Goal: Check status: Check status

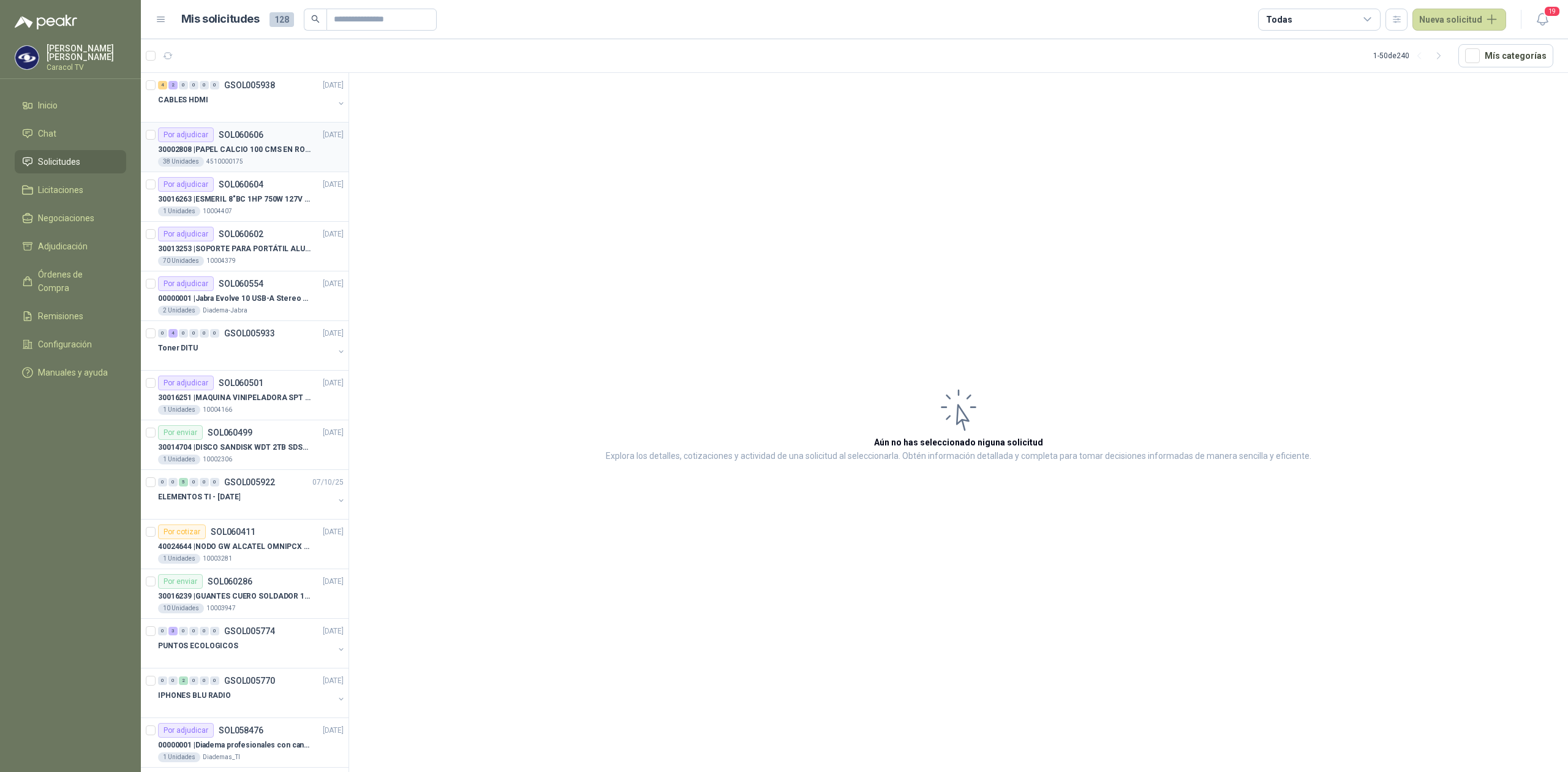
click at [226, 144] on p "30002808 | PAPEL CALCIO 100 CMS EN ROLLO DE 100 GR" at bounding box center [235, 149] width 153 height 12
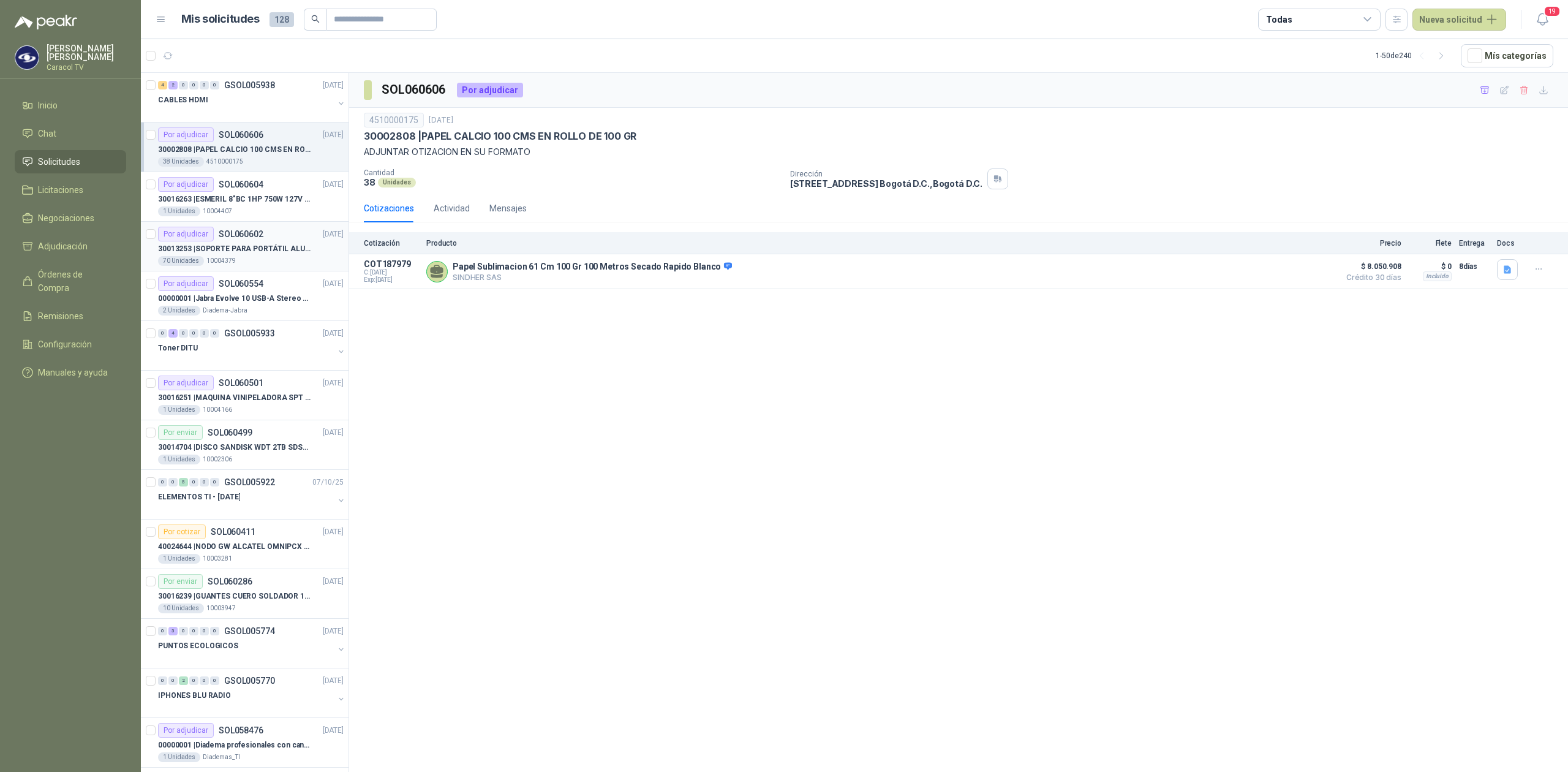
click at [260, 248] on p "30013253 | SOPORTE PARA PORTÁTIL ALUMINIO PLEGABLE VTA" at bounding box center [235, 249] width 153 height 12
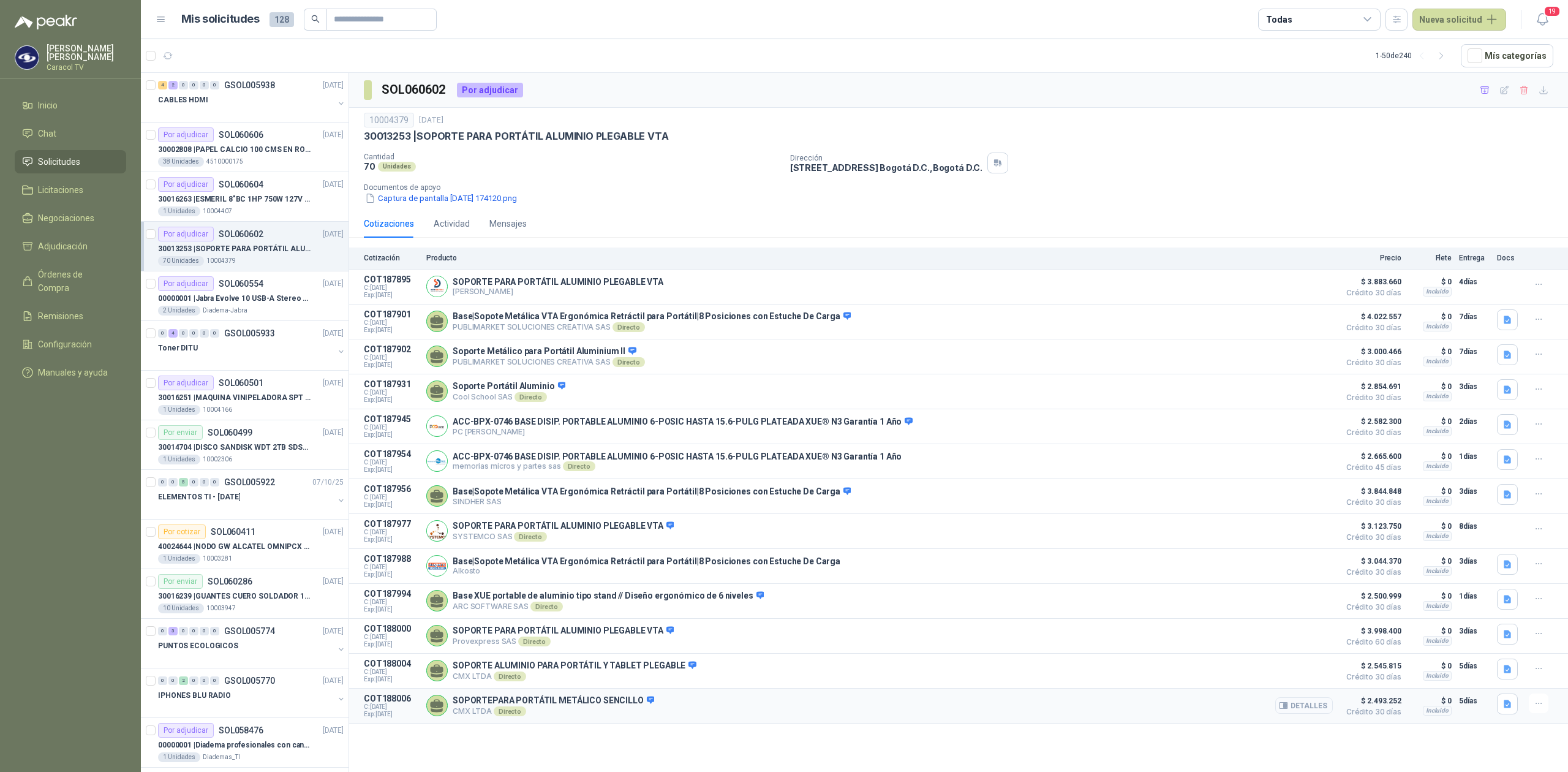
click at [1314, 713] on button "Detalles" at bounding box center [1304, 705] width 57 height 17
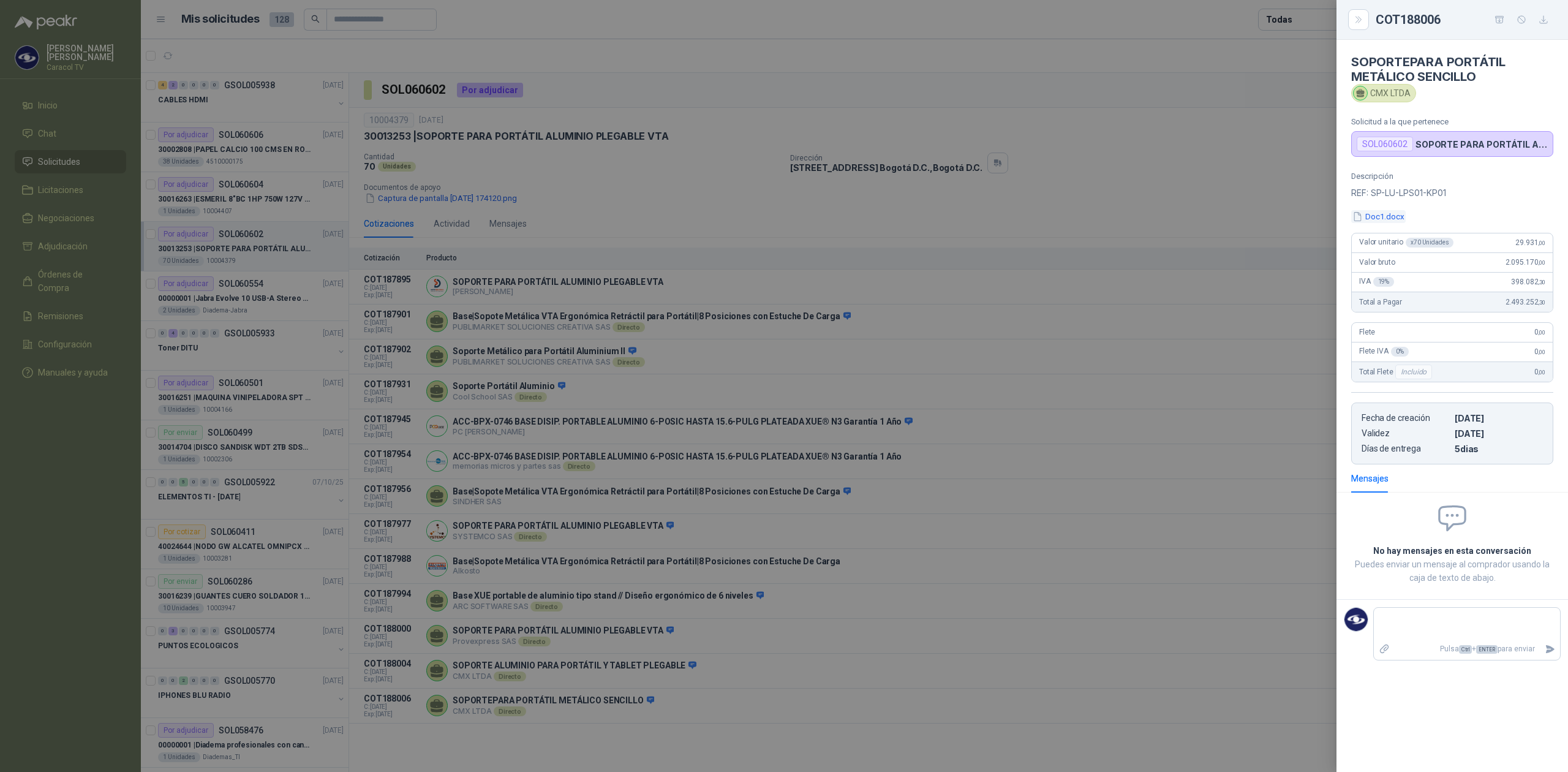
click at [1392, 212] on button "Doc1.docx" at bounding box center [1378, 216] width 55 height 13
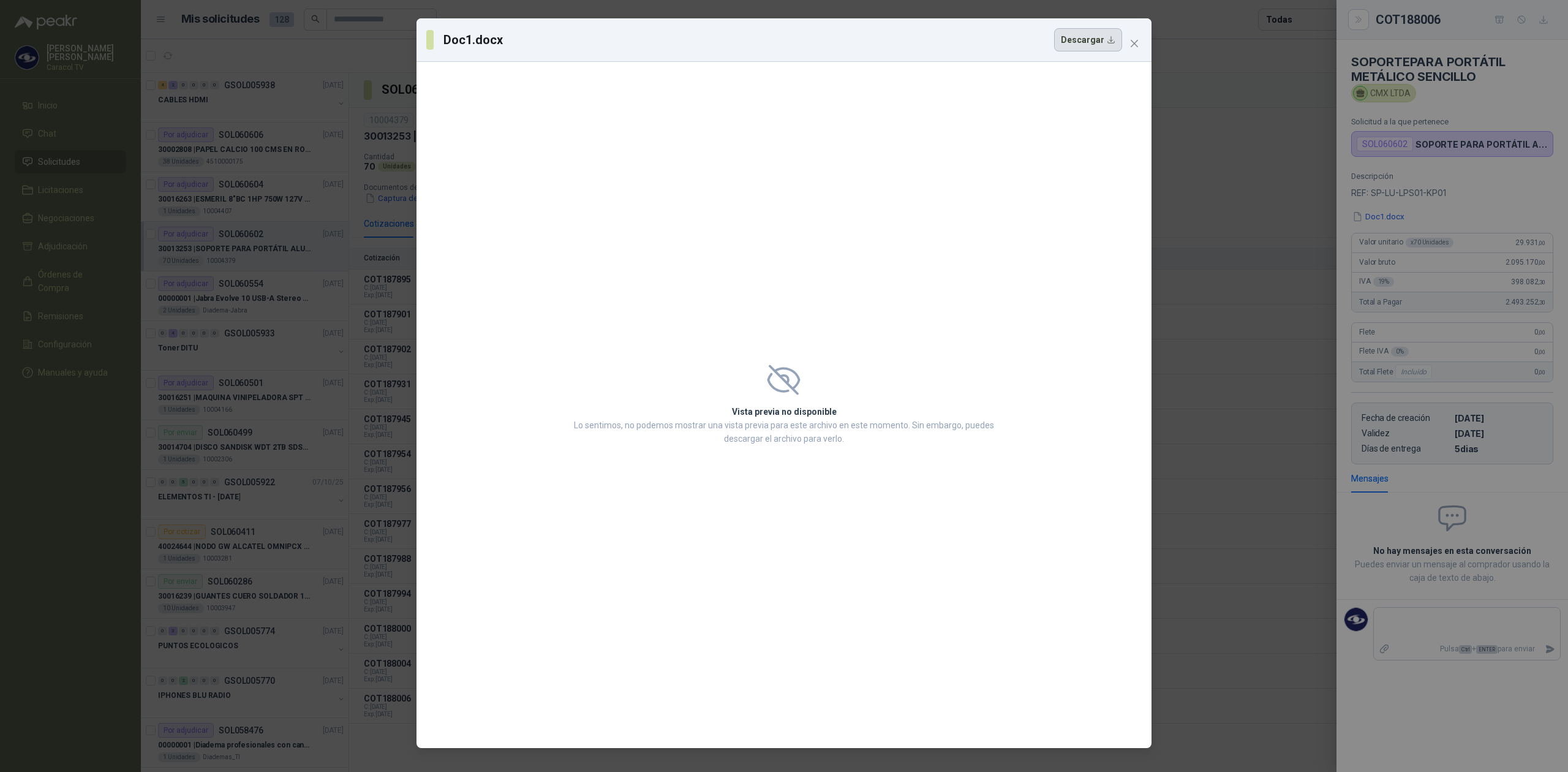
click at [1081, 52] on button "Descargar" at bounding box center [1089, 39] width 68 height 23
click at [1165, 307] on div "Doc1.docx Descargar Vista previa no disponible Lo sentimos, no podemos mostrar …" at bounding box center [784, 386] width 1568 height 772
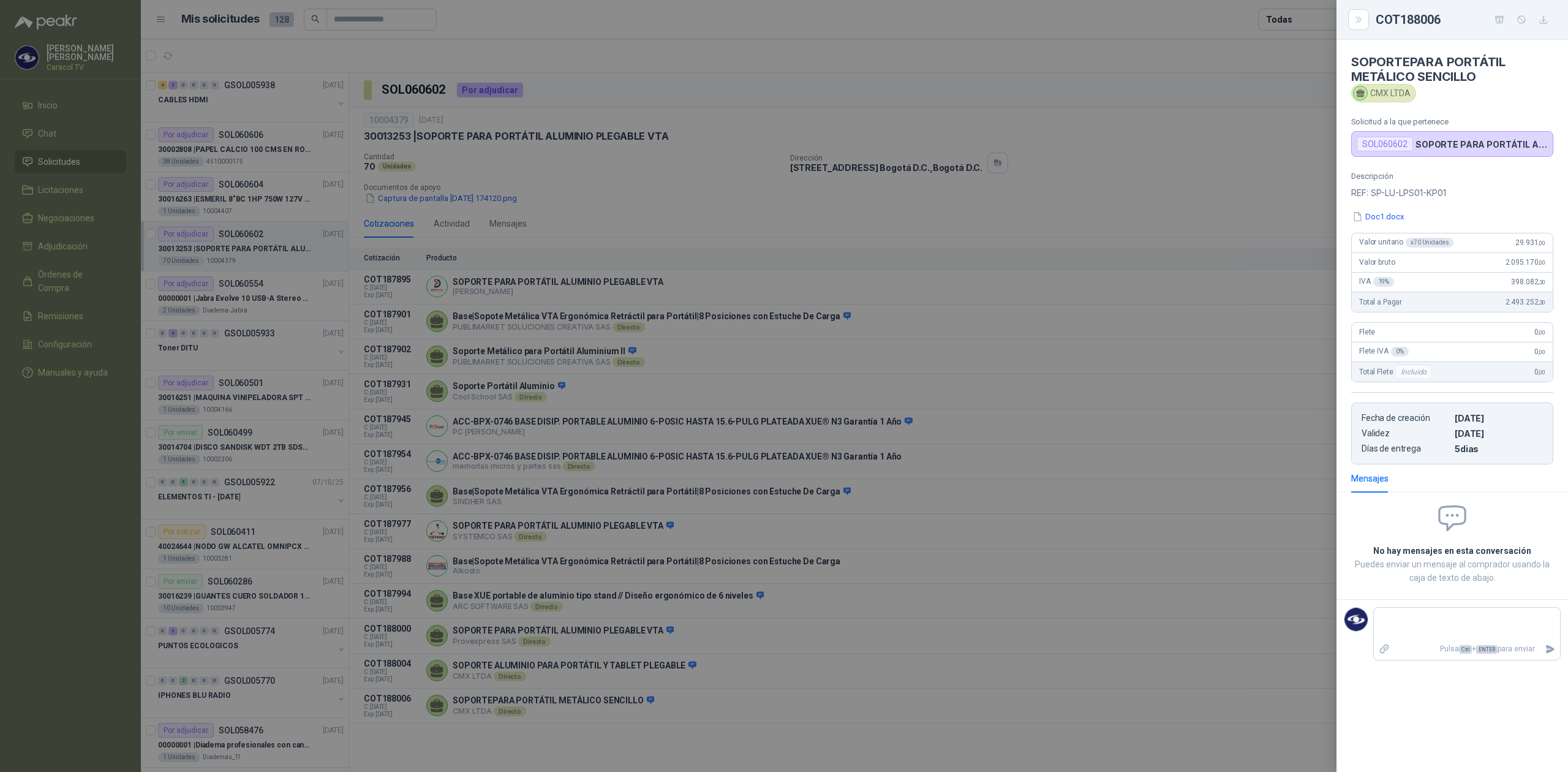
click at [725, 551] on div at bounding box center [784, 386] width 1568 height 772
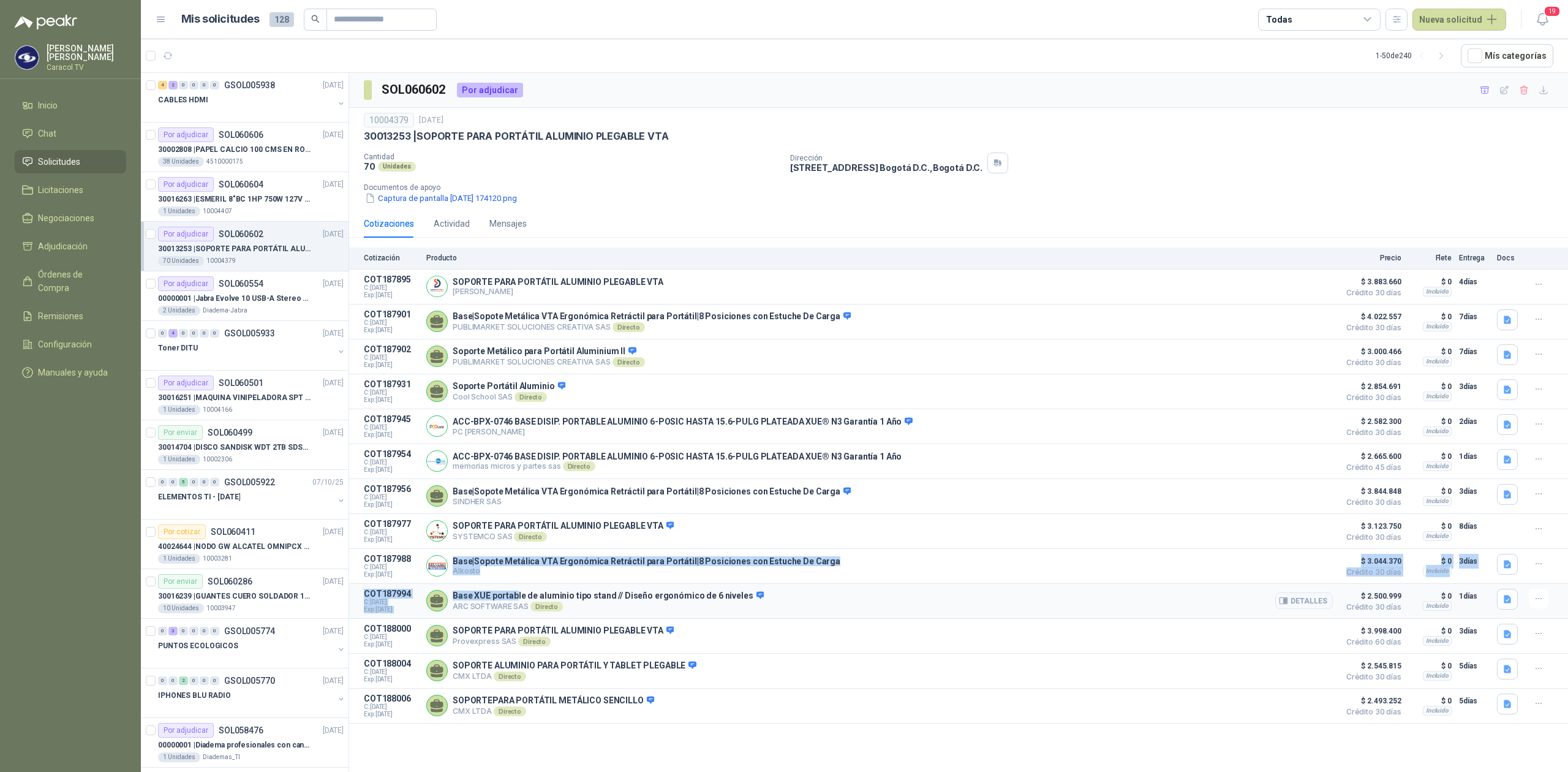
drag, startPoint x: 453, startPoint y: 572, endPoint x: 517, endPoint y: 599, distance: 69.5
click at [517, 599] on div "Cotización Producto Precio Flete Entrega Docs COT187895 C: [DATE] Exp: [DATE] S…" at bounding box center [958, 485] width 1219 height 476
click at [604, 584] on article "COT187988 C: [DATE] Exp: [DATE] Base|Sopote Metálica VTA Ergonómica Retráctil p…" at bounding box center [958, 566] width 1219 height 35
click at [1287, 568] on icon "button" at bounding box center [1286, 566] width 3 height 5
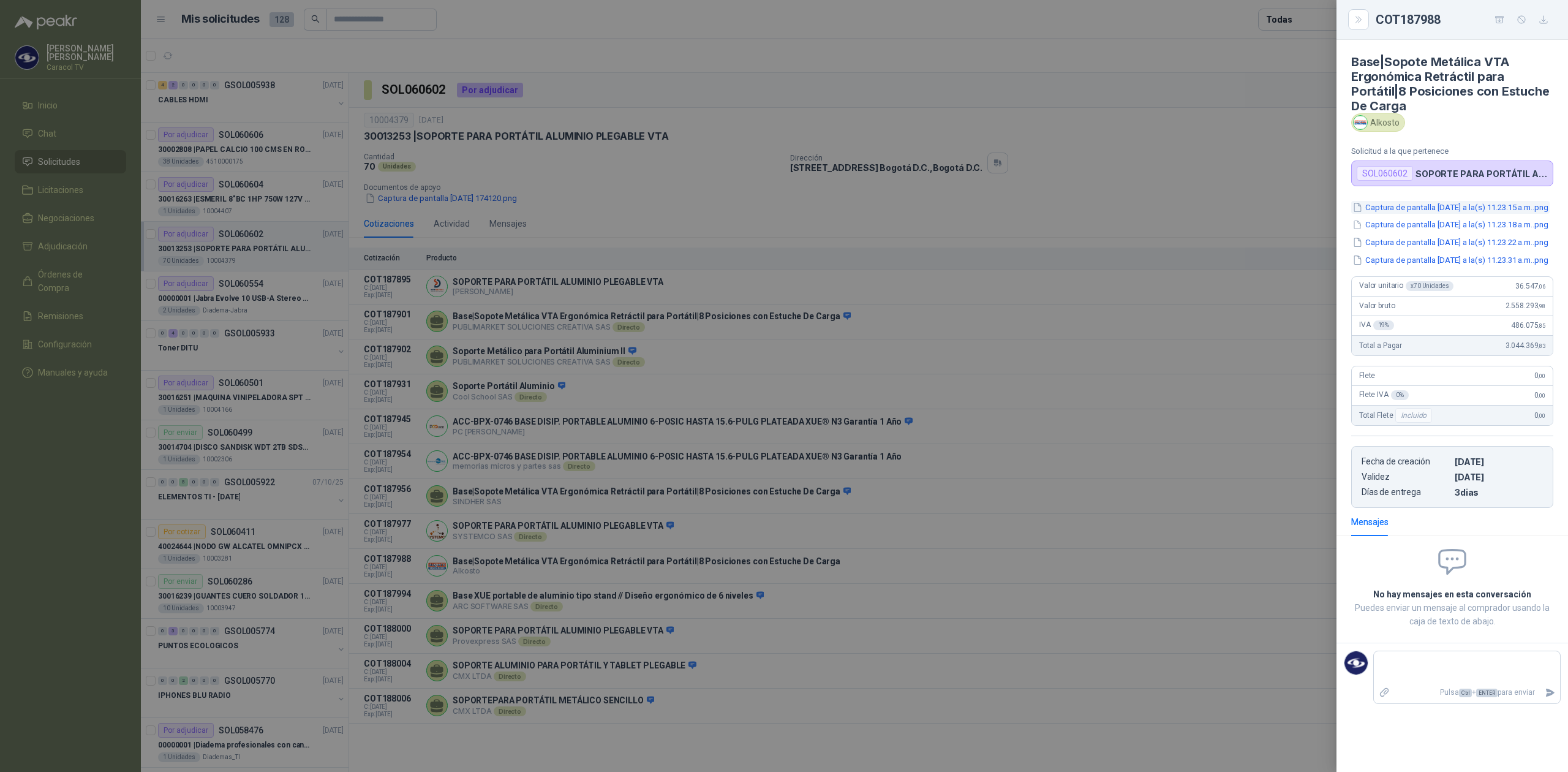
click at [1461, 214] on button "Captura de pantalla [DATE] a la(s) 11.23.15 a.m..png" at bounding box center [1450, 208] width 199 height 13
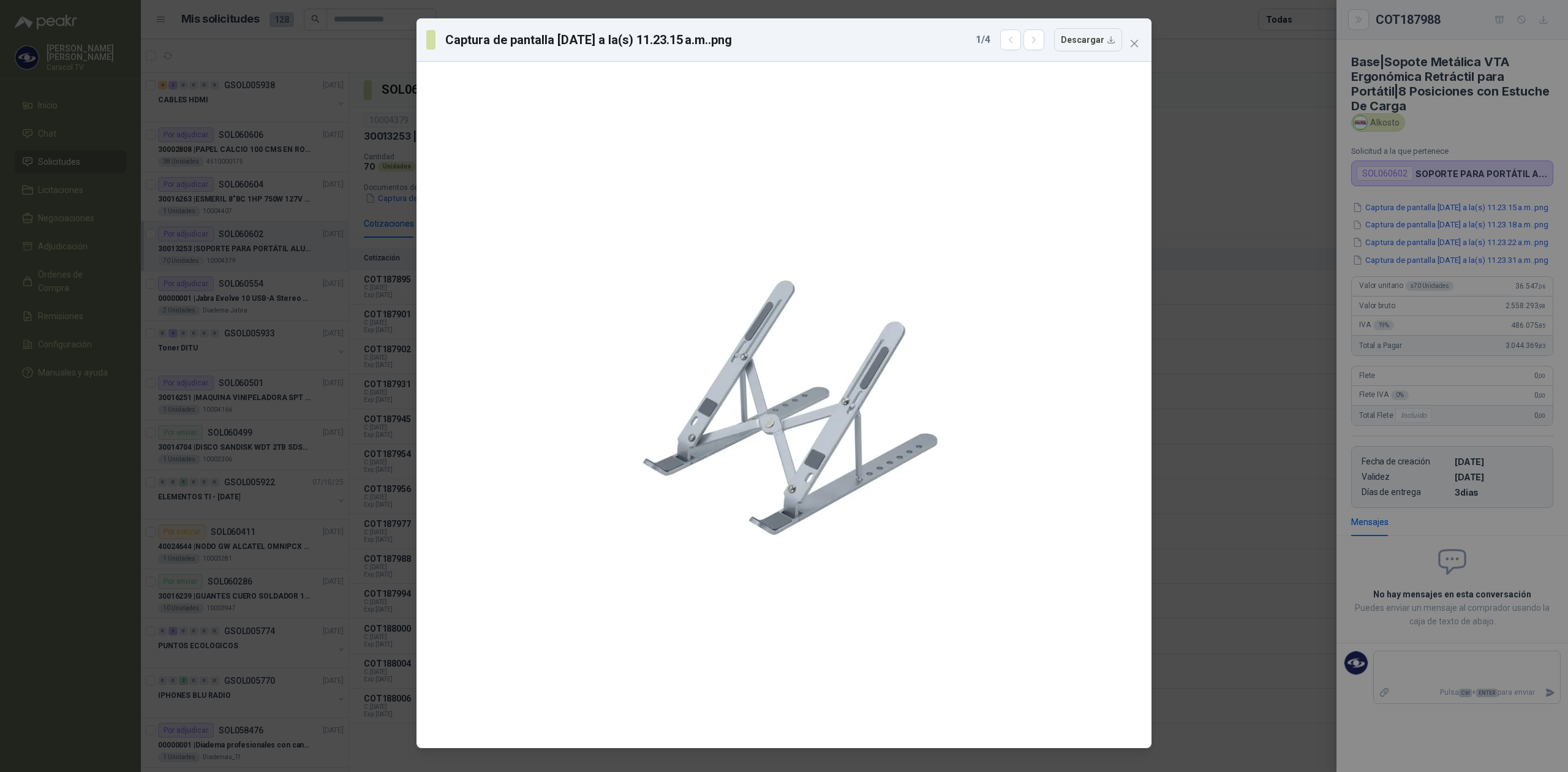
click at [1454, 245] on div "Captura de pantalla [DATE] a la(s) 11.23.15 a.m..png 1 / 4 Descargar" at bounding box center [784, 386] width 1568 height 772
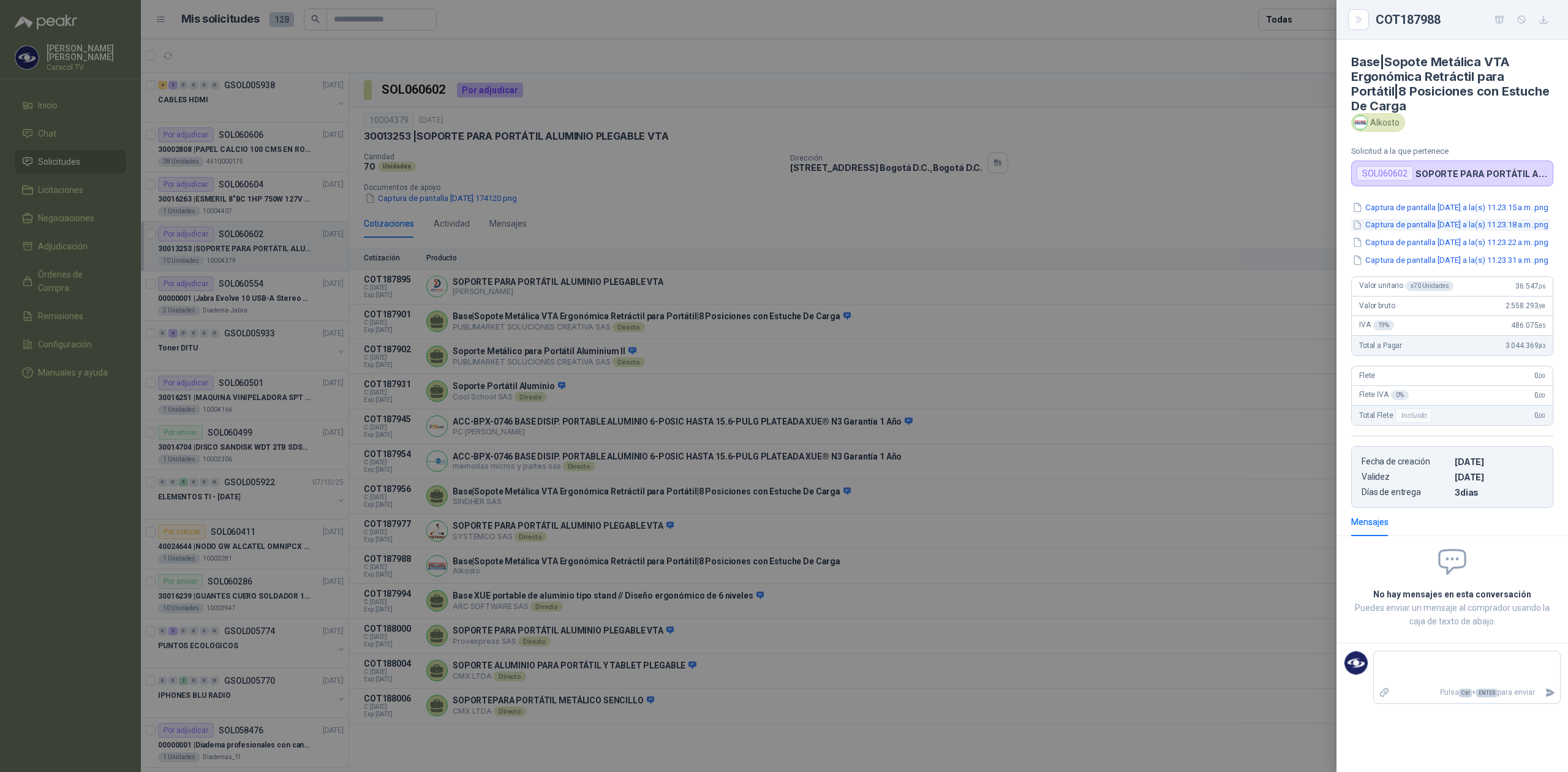
click at [1439, 231] on button "Captura de pantalla [DATE] a la(s) 11.23.18 a.m..png" at bounding box center [1450, 225] width 199 height 13
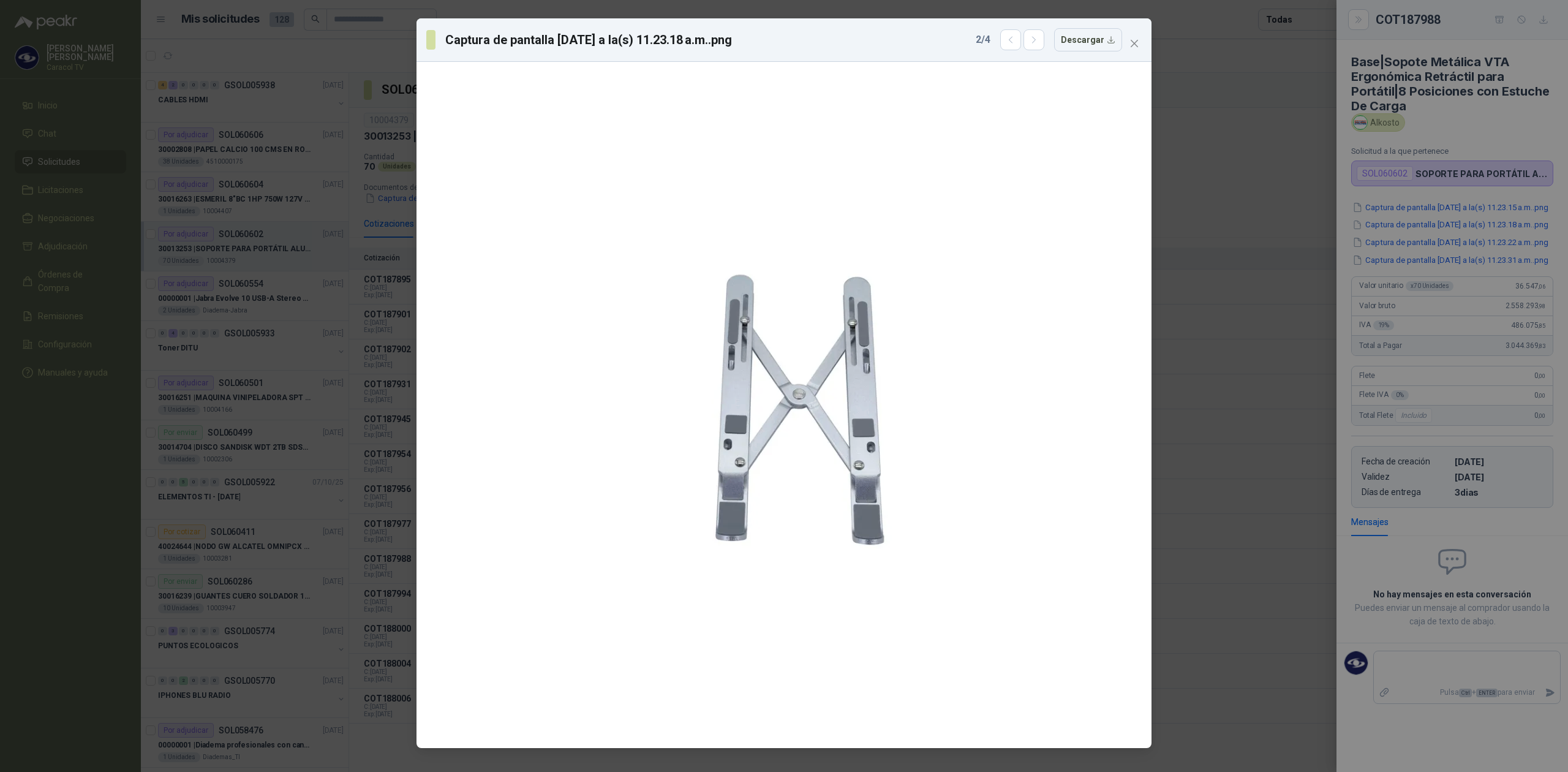
click at [1436, 274] on div "Captura de pantalla [DATE] a la(s) 11.23.18 a.m..png 2 / 4 Descargar" at bounding box center [784, 386] width 1568 height 772
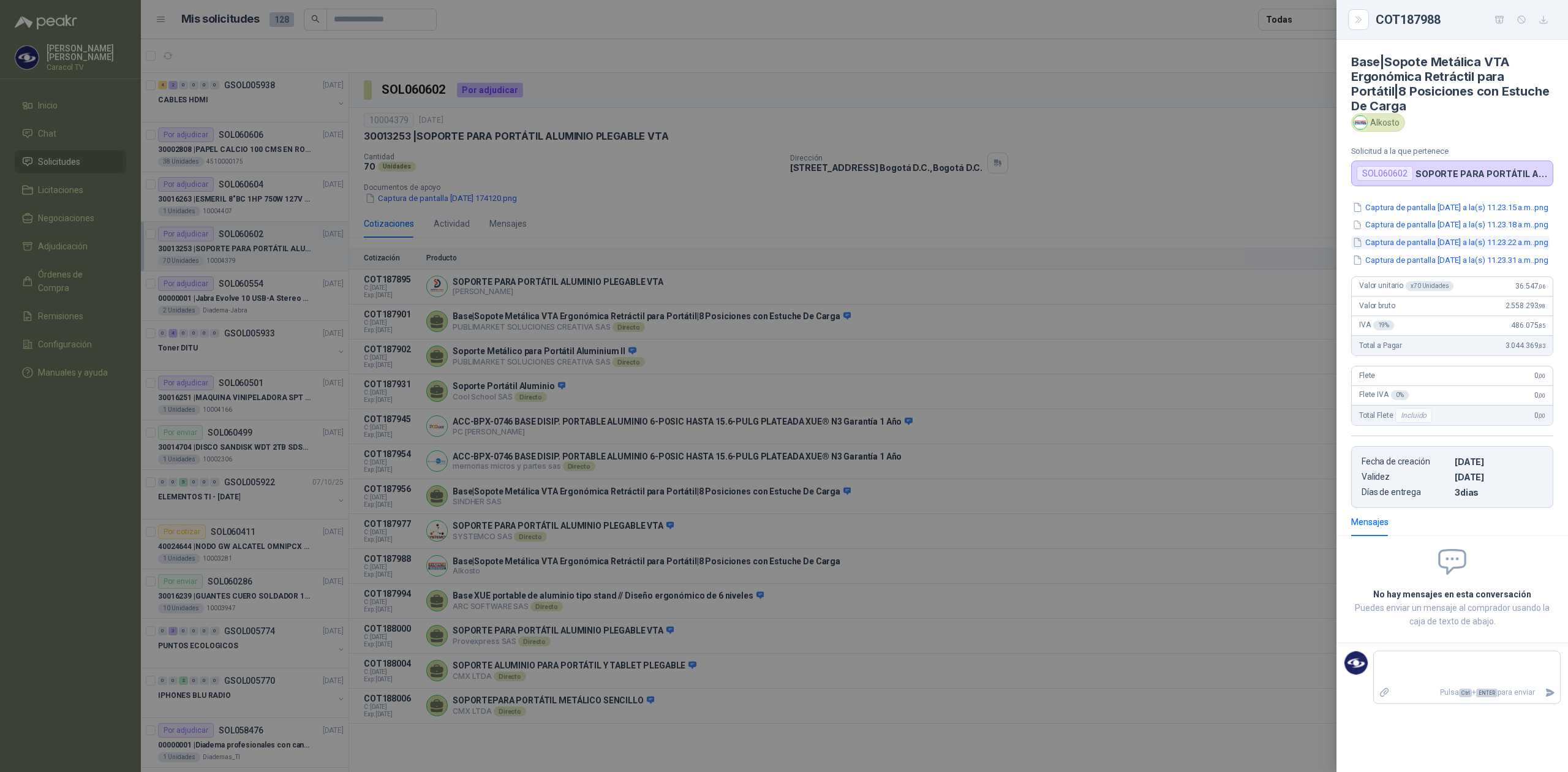
click at [1455, 249] on button "Captura de pantalla [DATE] a la(s) 11.23.22 a.m..png" at bounding box center [1450, 242] width 199 height 13
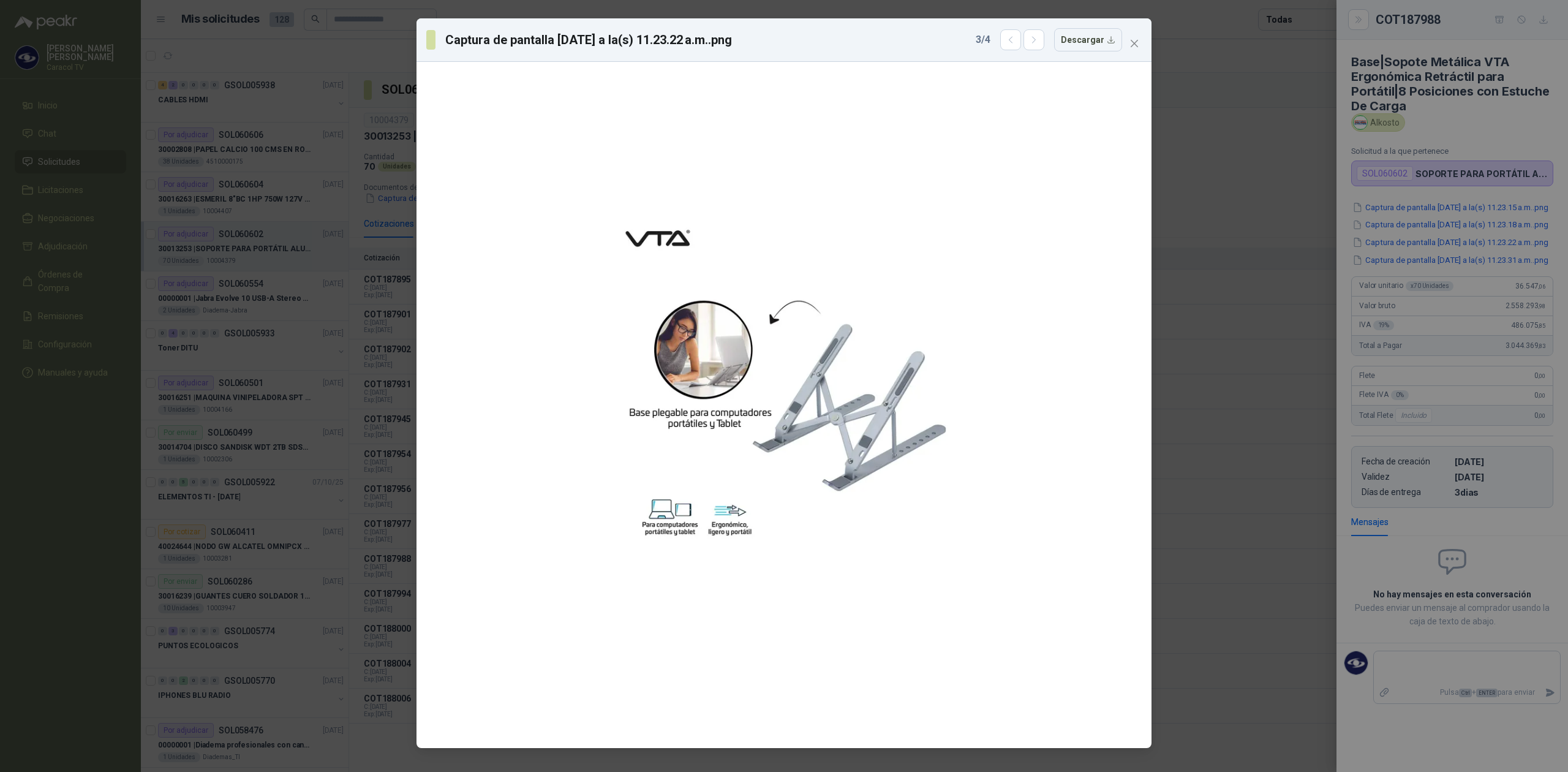
click at [1437, 340] on div "Captura de pantalla [DATE] a la(s) 11.23.22 a.m..png 3 / 4 Descargar" at bounding box center [784, 386] width 1568 height 772
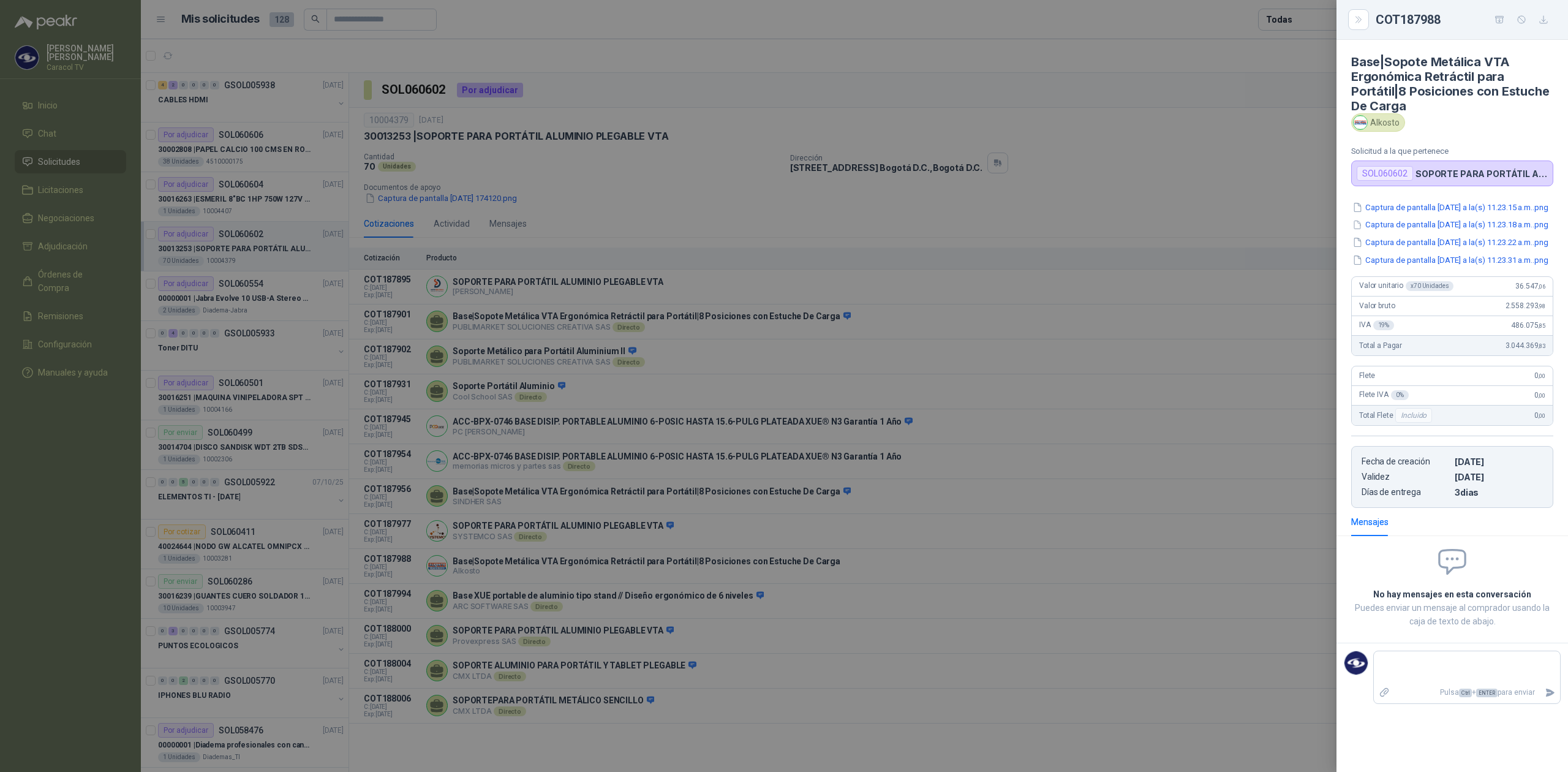
click at [1196, 419] on div at bounding box center [784, 386] width 1568 height 772
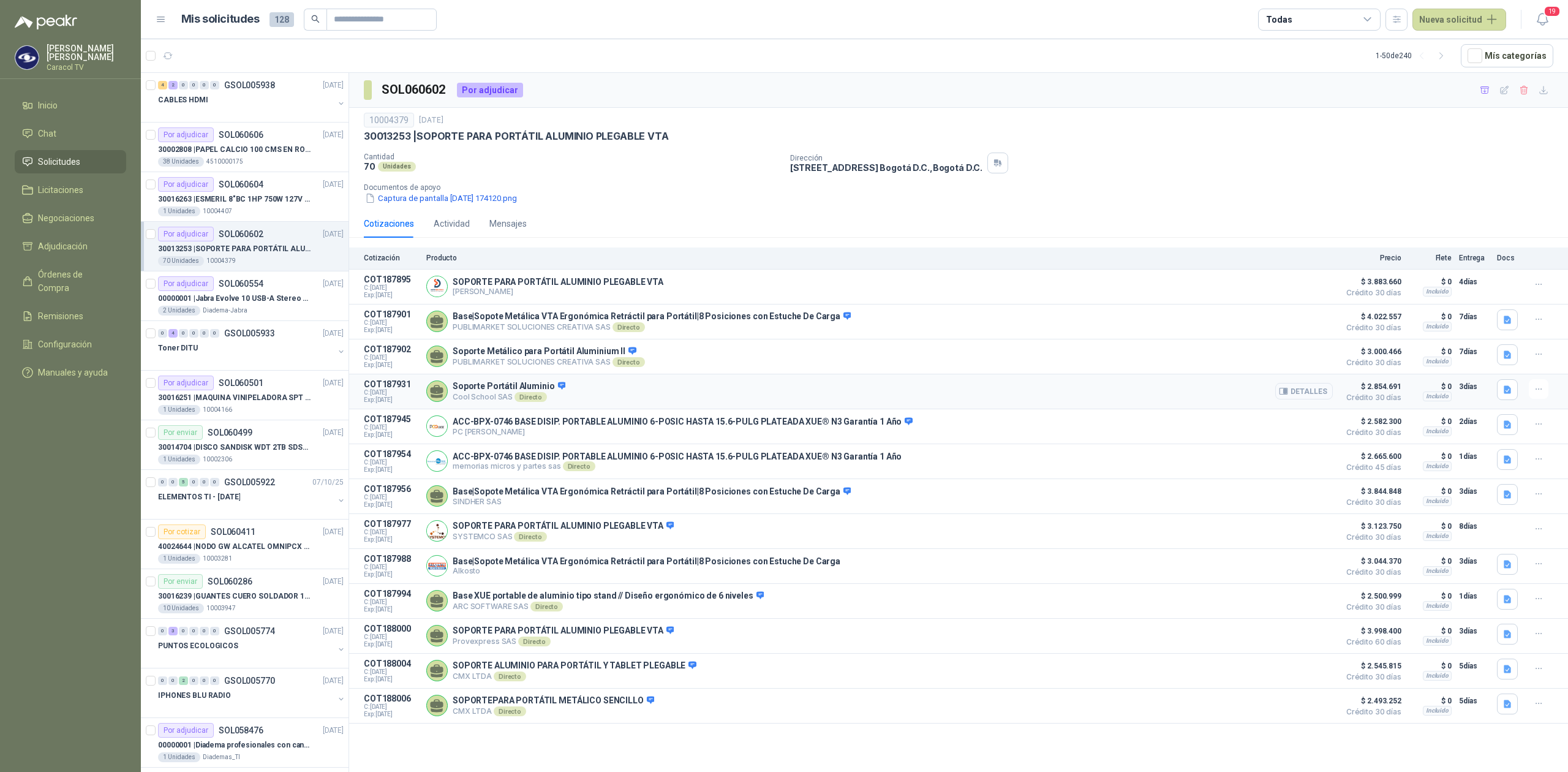
click at [1318, 393] on button "Detalles" at bounding box center [1304, 390] width 57 height 17
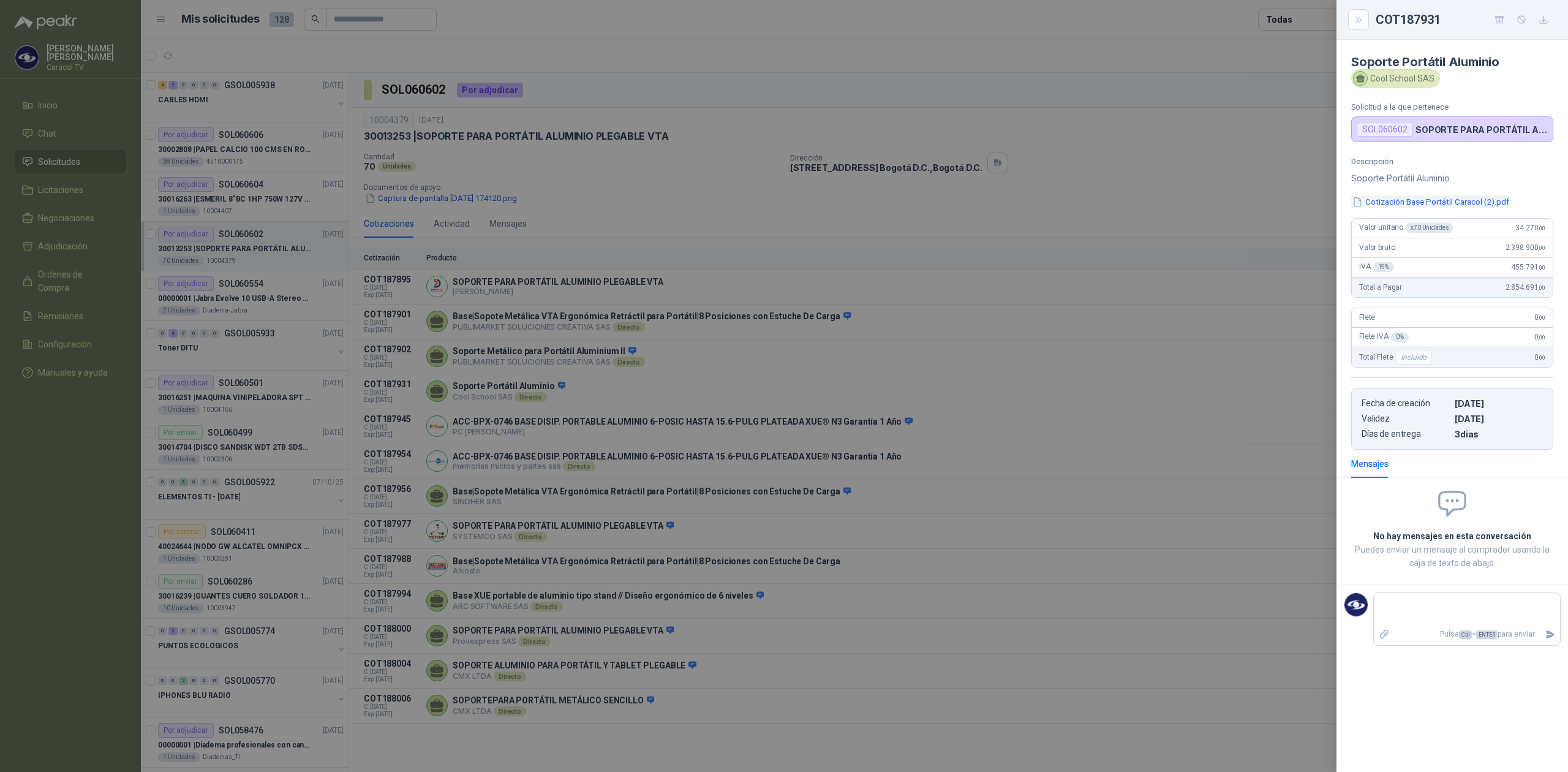
click at [1399, 201] on button "Cotización Base Portátil Caracol (2).pdf" at bounding box center [1430, 202] width 159 height 13
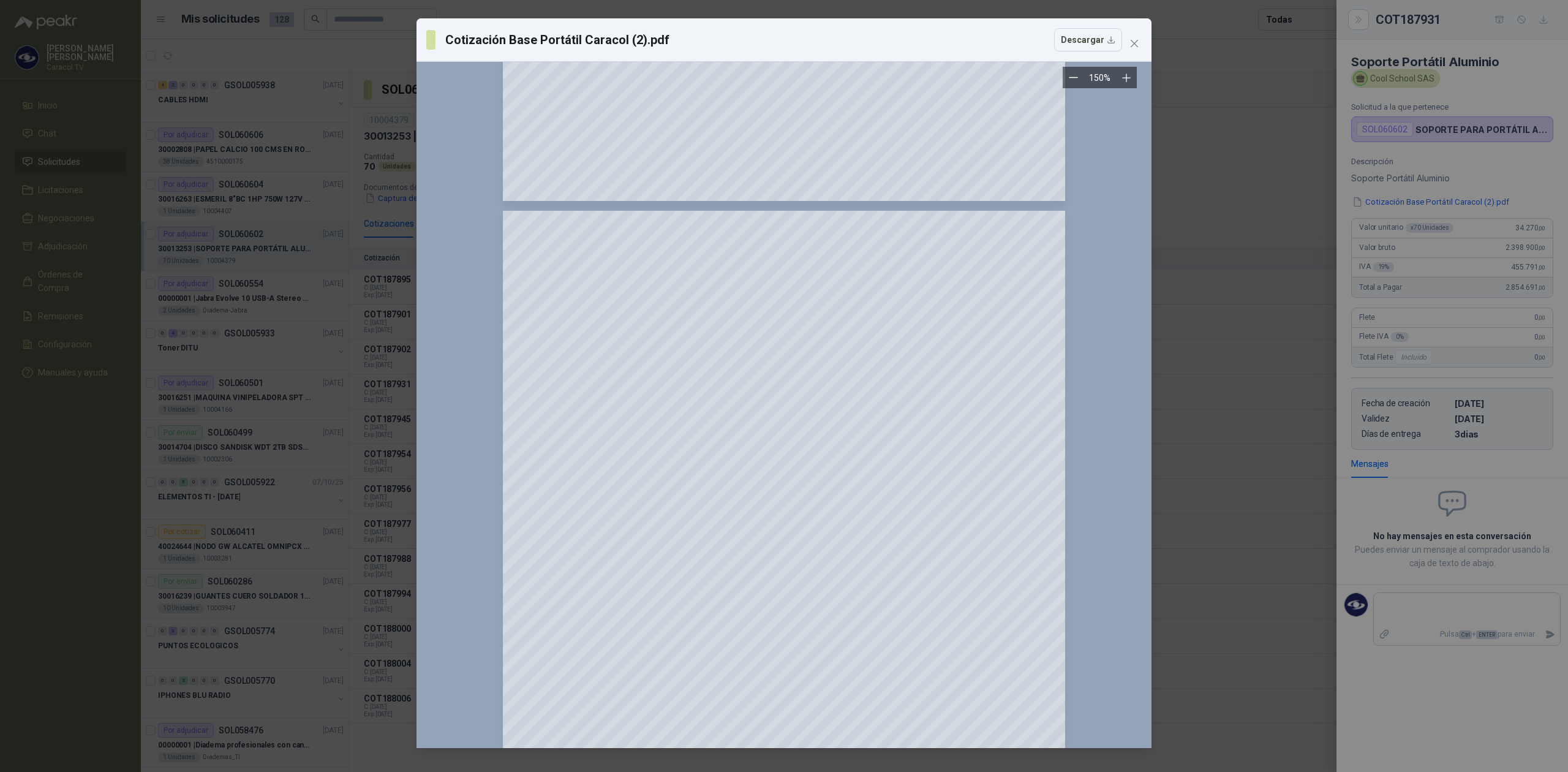
scroll to position [572, 0]
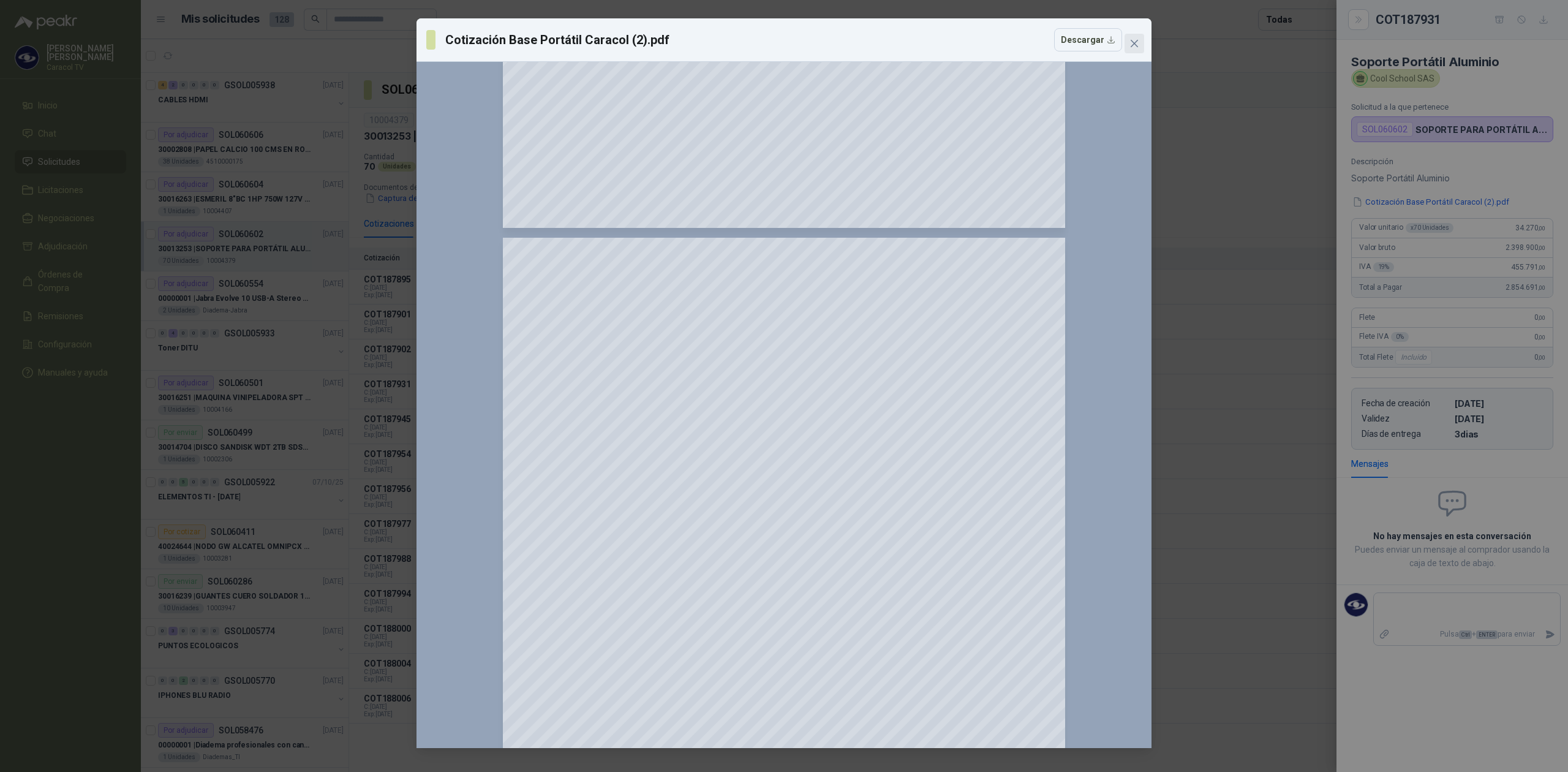
click at [1138, 45] on icon "close" at bounding box center [1135, 44] width 10 height 10
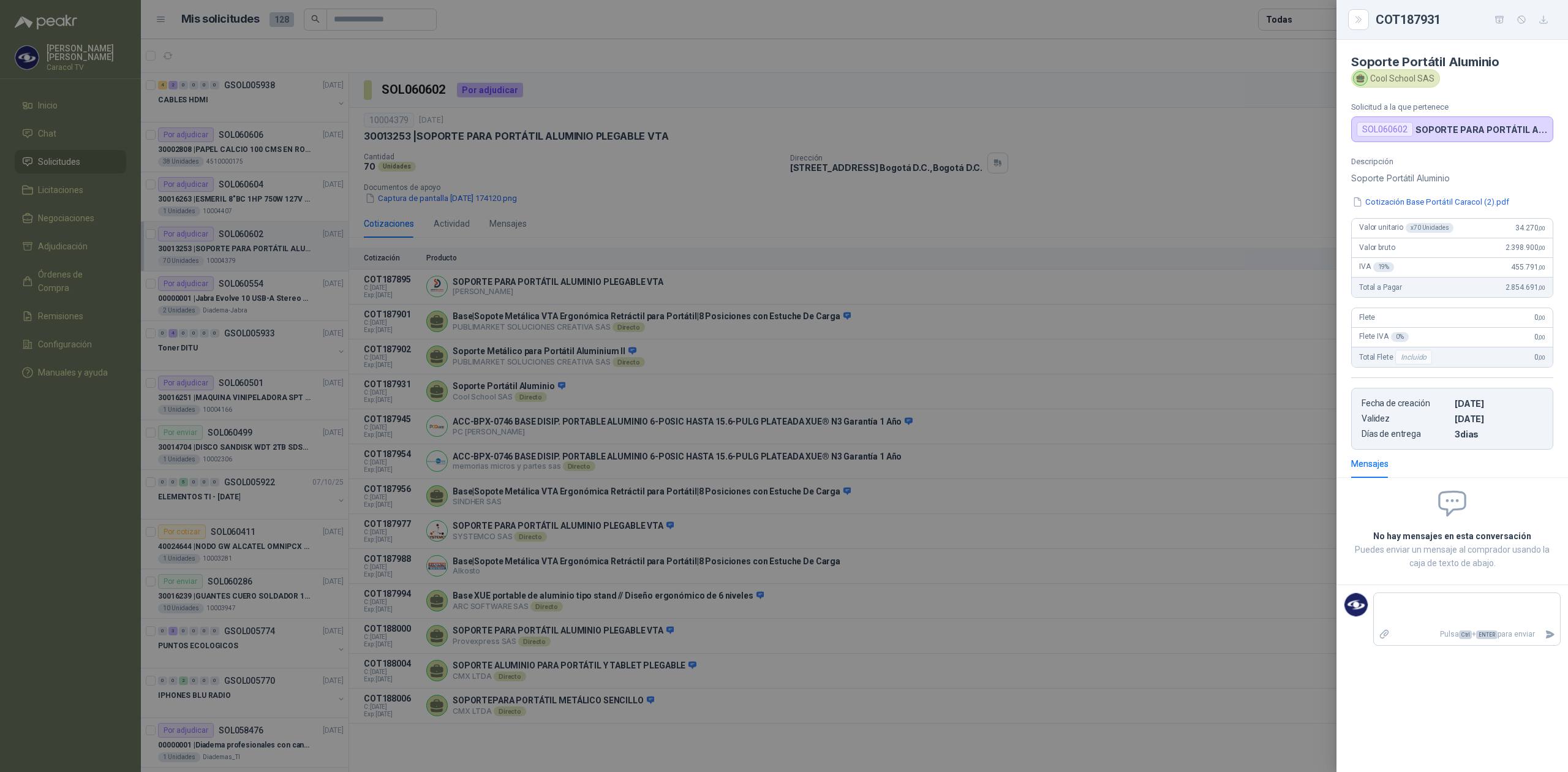
click at [530, 415] on div at bounding box center [784, 386] width 1568 height 772
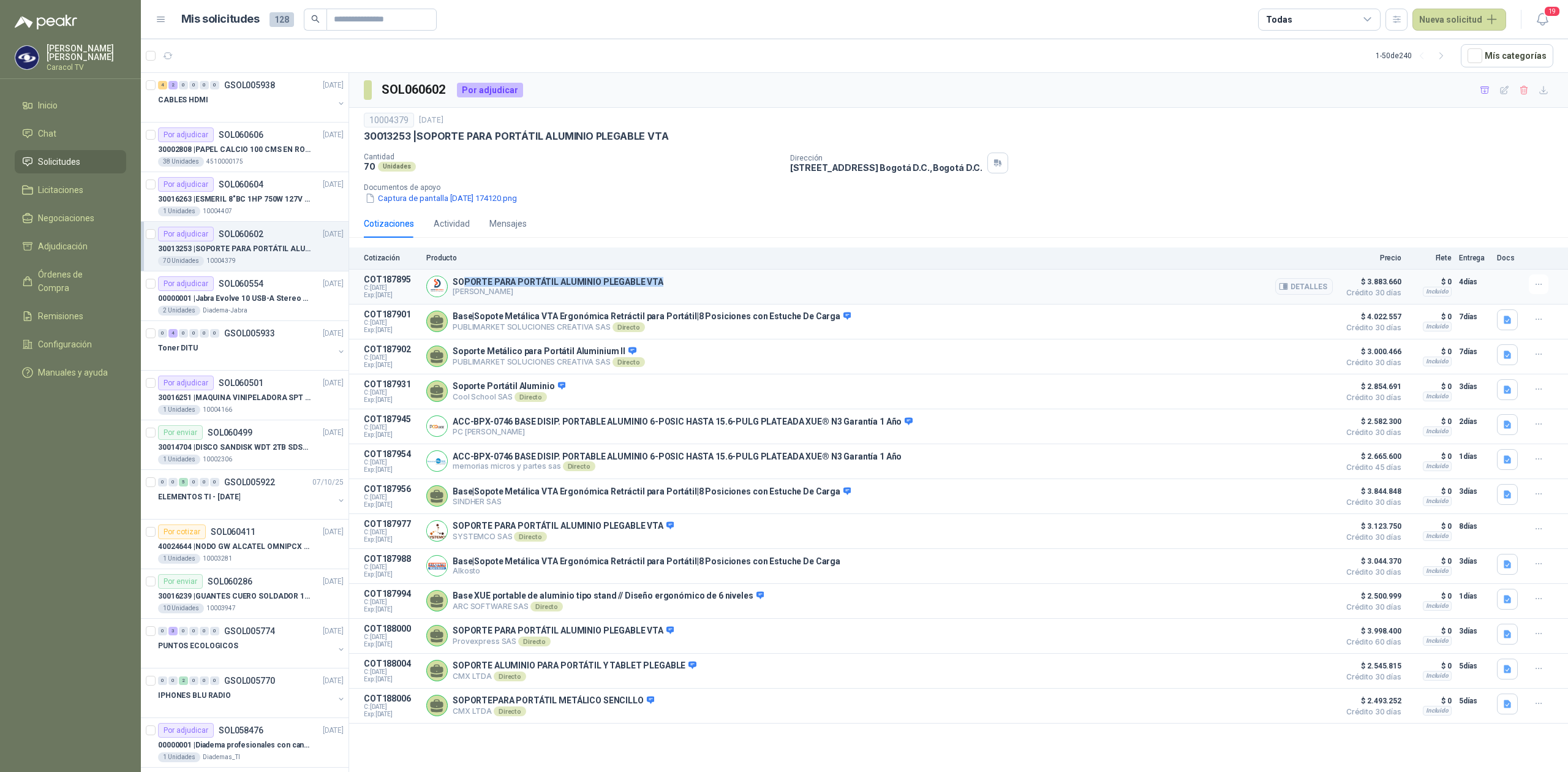
drag, startPoint x: 472, startPoint y: 273, endPoint x: 849, endPoint y: 273, distance: 377.0
click at [849, 273] on article "COT187895 C: [DATE] Exp: [DATE] SOPORTE PARA PORTÁTIL ALUMINIO PLEGABLE VTA [PE…" at bounding box center [958, 287] width 1219 height 35
click at [800, 287] on div "SOPORTE PARA PORTÁTIL ALUMINIO PLEGABLE VTA [PERSON_NAME]" at bounding box center [879, 286] width 906 height 25
drag, startPoint x: 486, startPoint y: 322, endPoint x: 505, endPoint y: 332, distance: 21.5
click at [505, 332] on div "Base|Sopote Metálica VTA Ergonómica Retráctil para Portátil|8 Posiciones con Es…" at bounding box center [651, 321] width 398 height 21
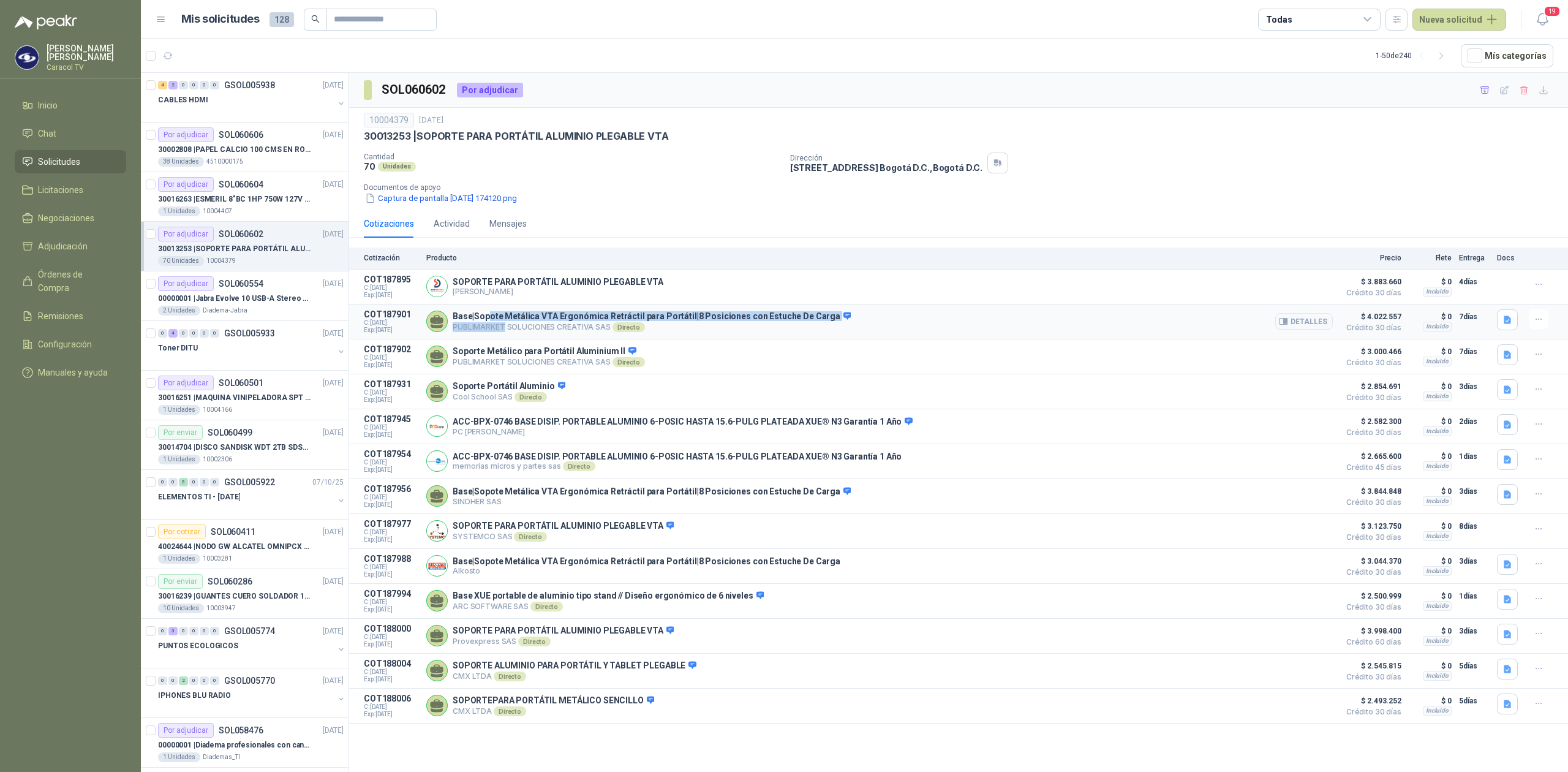
click at [505, 332] on p "PUBLIMARKET SOLUCIONES CREATIVA SAS Directo" at bounding box center [651, 327] width 398 height 10
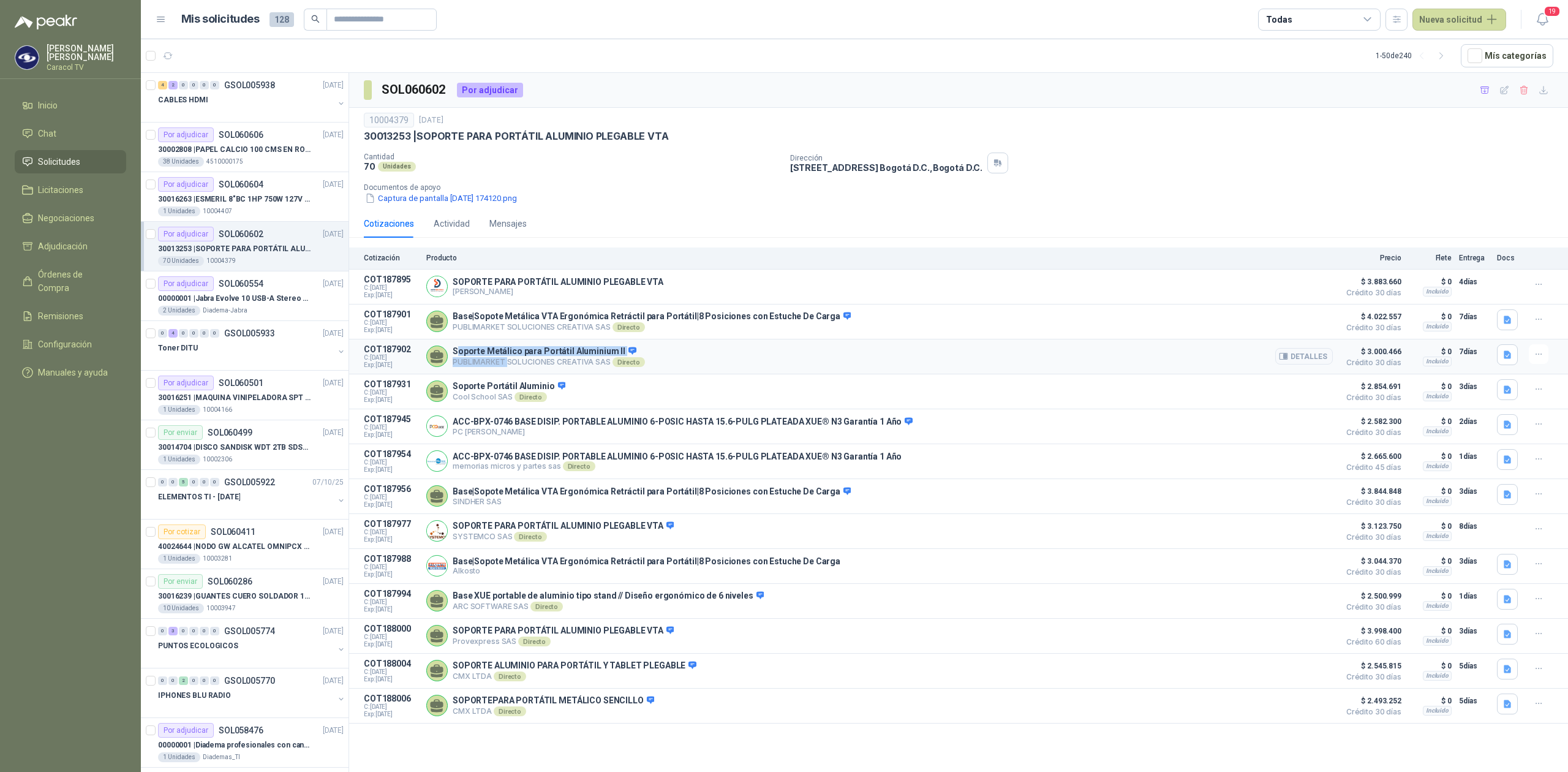
drag, startPoint x: 460, startPoint y: 348, endPoint x: 508, endPoint y: 367, distance: 51.6
click at [508, 367] on div "Soporte Metálico para Portátil Aluminium II PUBLIMARKET SOLUCIONES CREATIVA SAS…" at bounding box center [879, 356] width 906 height 25
click at [508, 367] on p "PUBLIMARKET SOLUCIONES CREATIVA SAS Directo" at bounding box center [549, 362] width 192 height 10
click at [1306, 362] on button "Detalles" at bounding box center [1304, 356] width 57 height 17
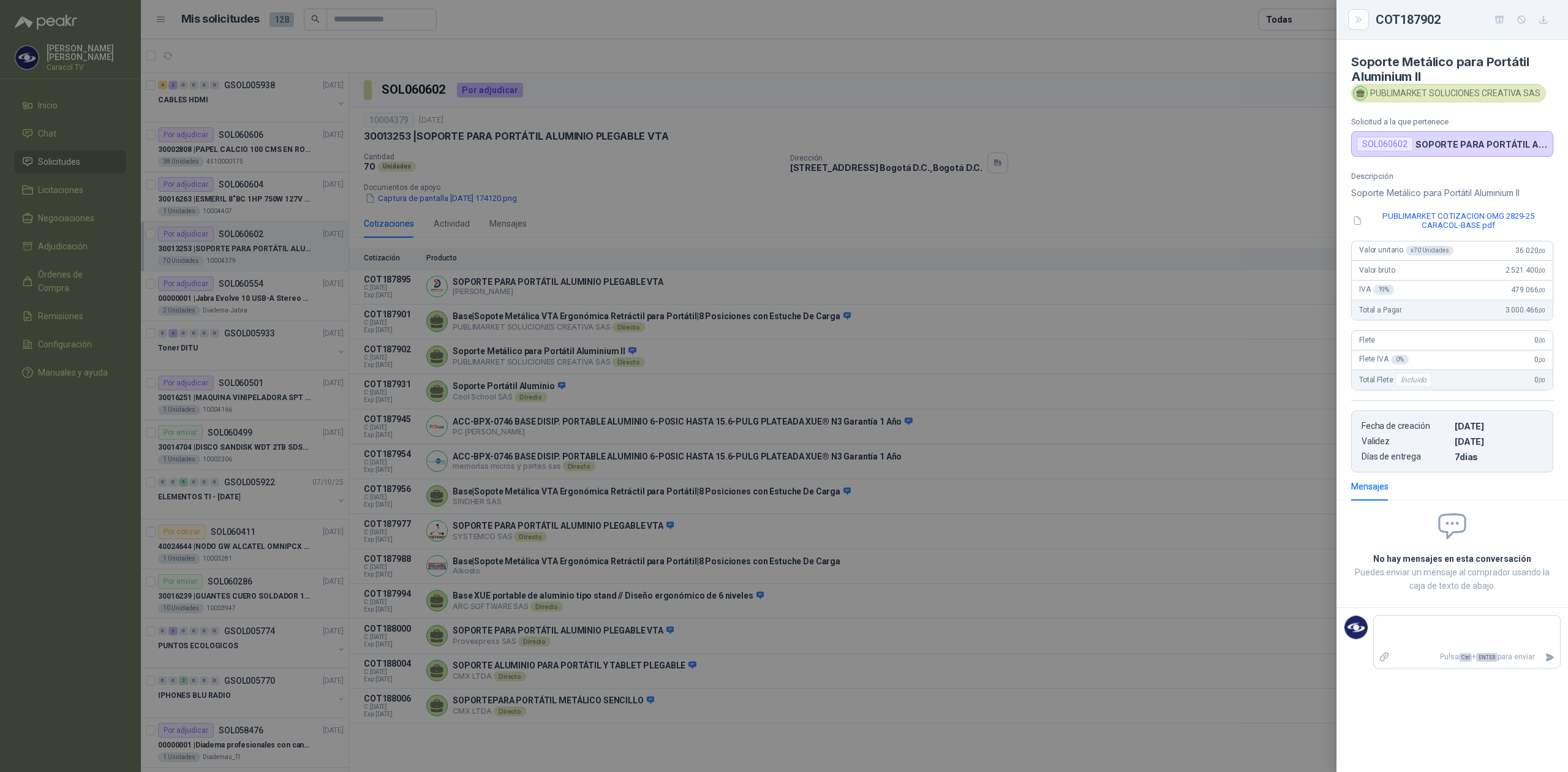
click at [692, 739] on div at bounding box center [784, 386] width 1568 height 772
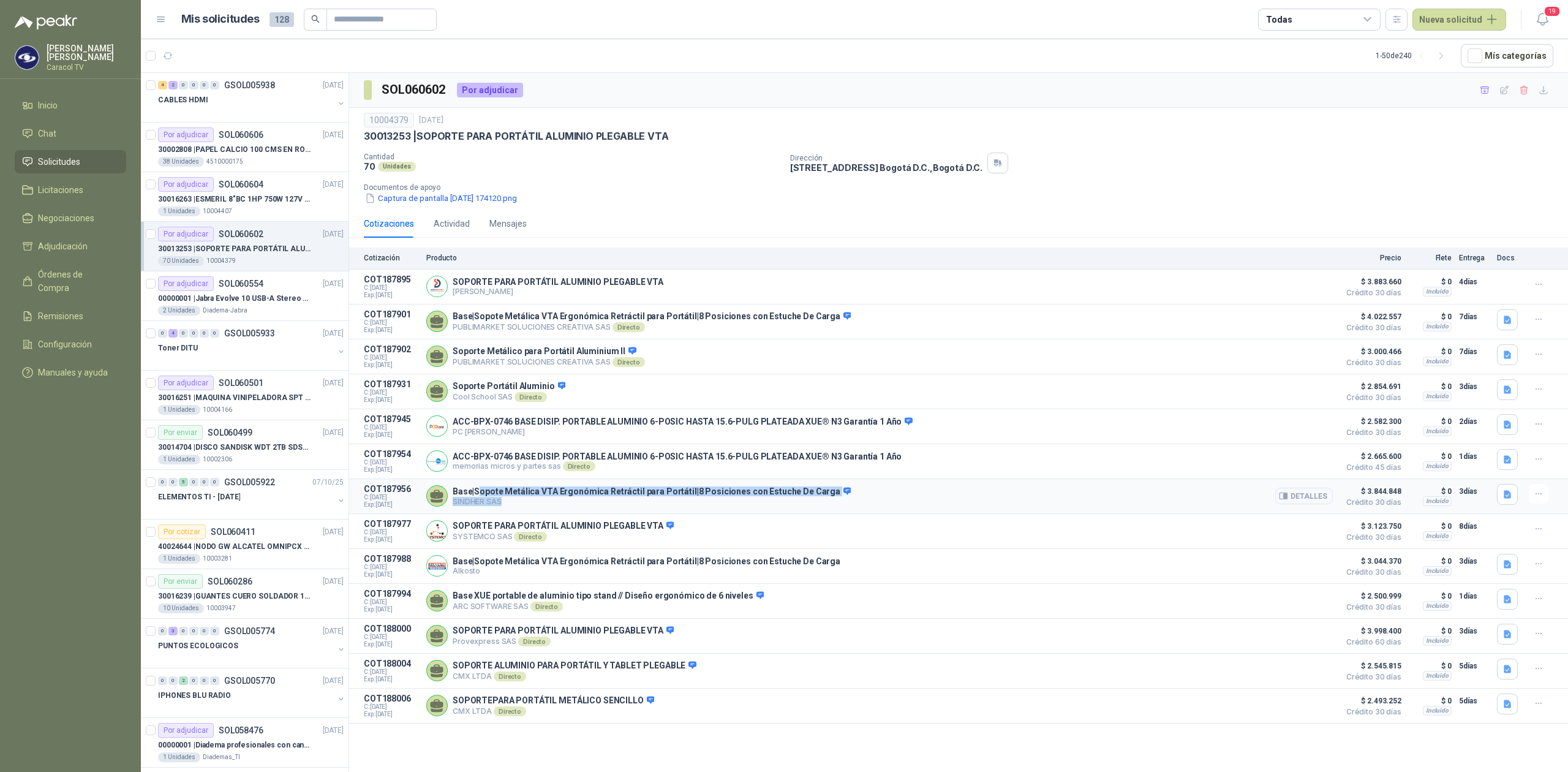
drag, startPoint x: 514, startPoint y: 512, endPoint x: 480, endPoint y: 502, distance: 35.4
click at [480, 502] on div "Base|Sopote Metálica VTA Ergonómica Retráctil para Portátil|8 Posiciones con Es…" at bounding box center [651, 496] width 398 height 20
click at [553, 506] on p "SINDHER SAS" at bounding box center [651, 502] width 398 height 10
click at [1485, 89] on icon "button" at bounding box center [1485, 90] width 9 height 6
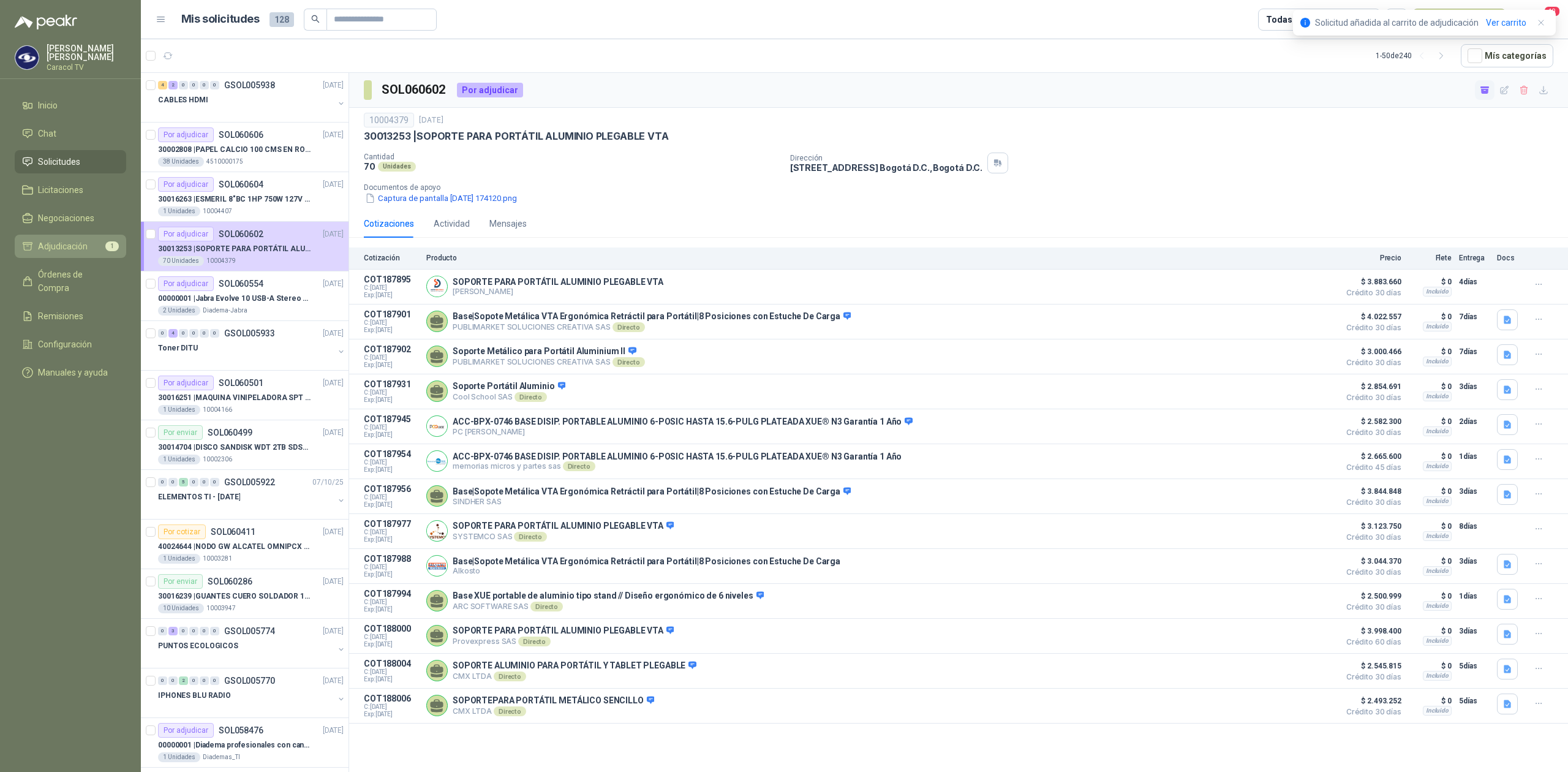
click at [60, 235] on link "Adjudicación 1" at bounding box center [70, 246] width 111 height 23
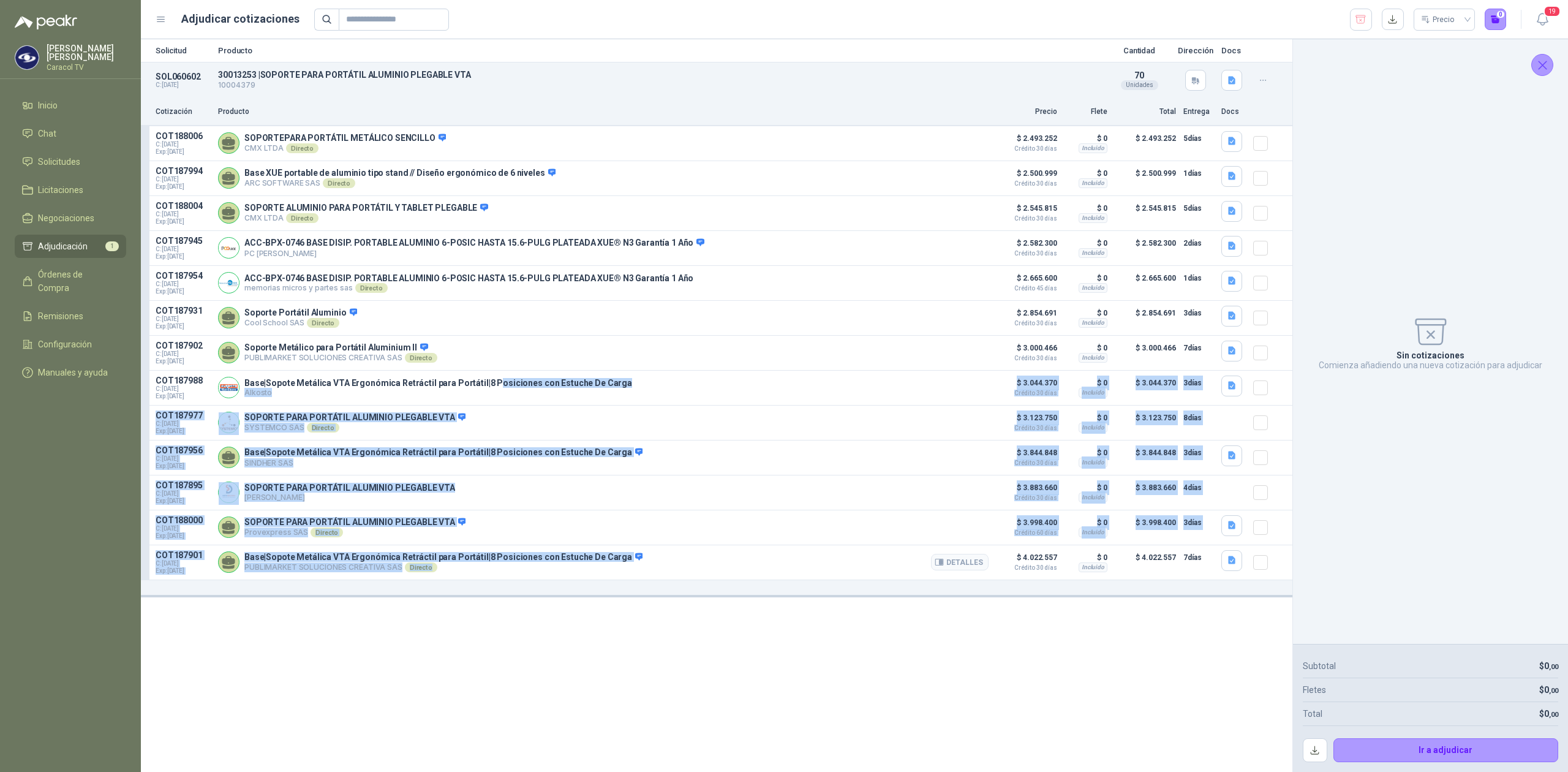
drag, startPoint x: 490, startPoint y: 386, endPoint x: 515, endPoint y: 592, distance: 207.5
click at [515, 580] on div "COT188006 C: [DATE] Exp: [DATE] SOPORTEPARA PORTÁTIL METÁLICO SENCILLO CMX LTDA…" at bounding box center [716, 353] width 1151 height 454
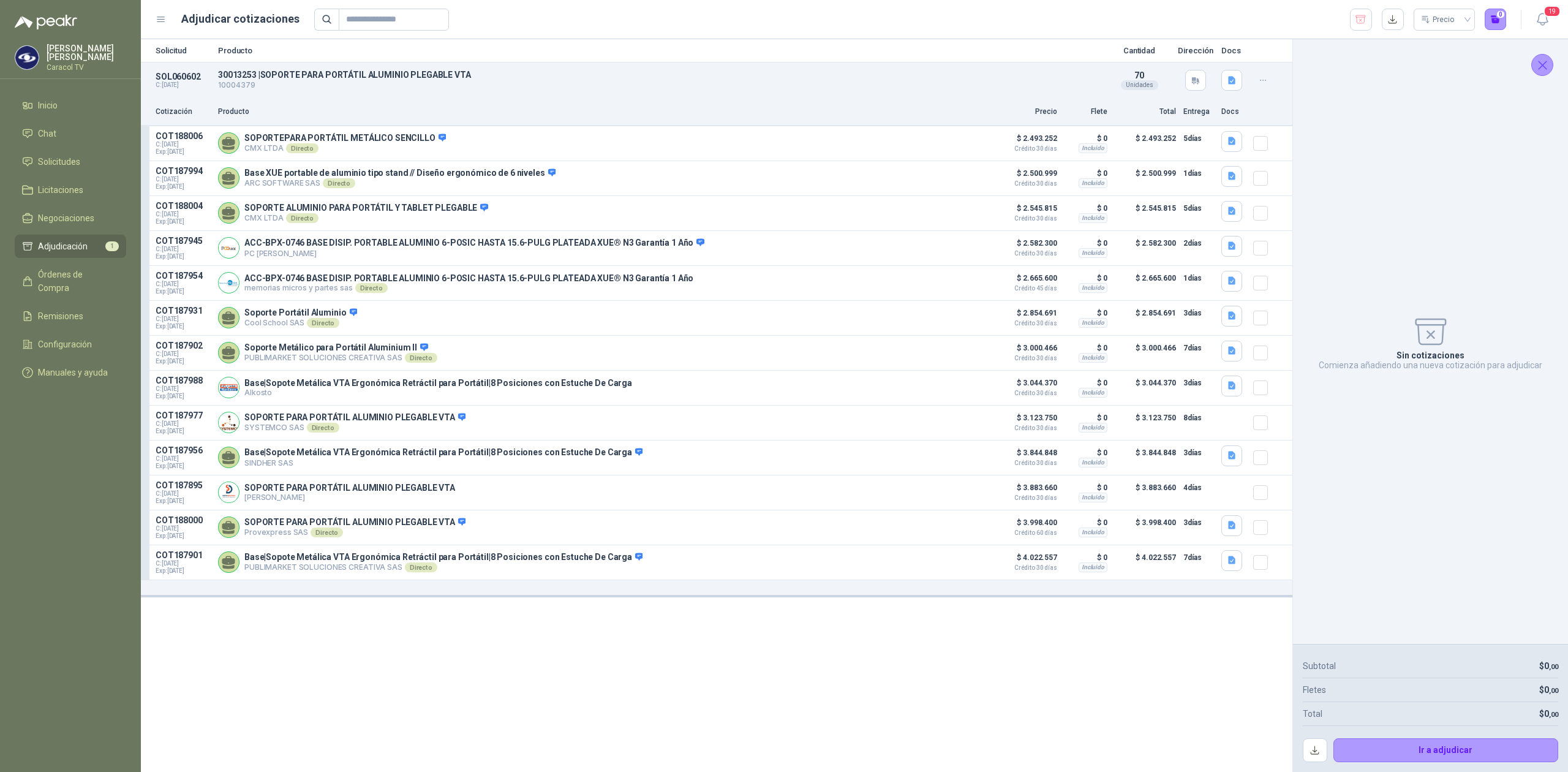
click at [407, 681] on div "Solicitud Producto Cantidad Dirección Docs SOL060602 C: [DATE] 30013253 | SOPOR…" at bounding box center [716, 405] width 1151 height 732
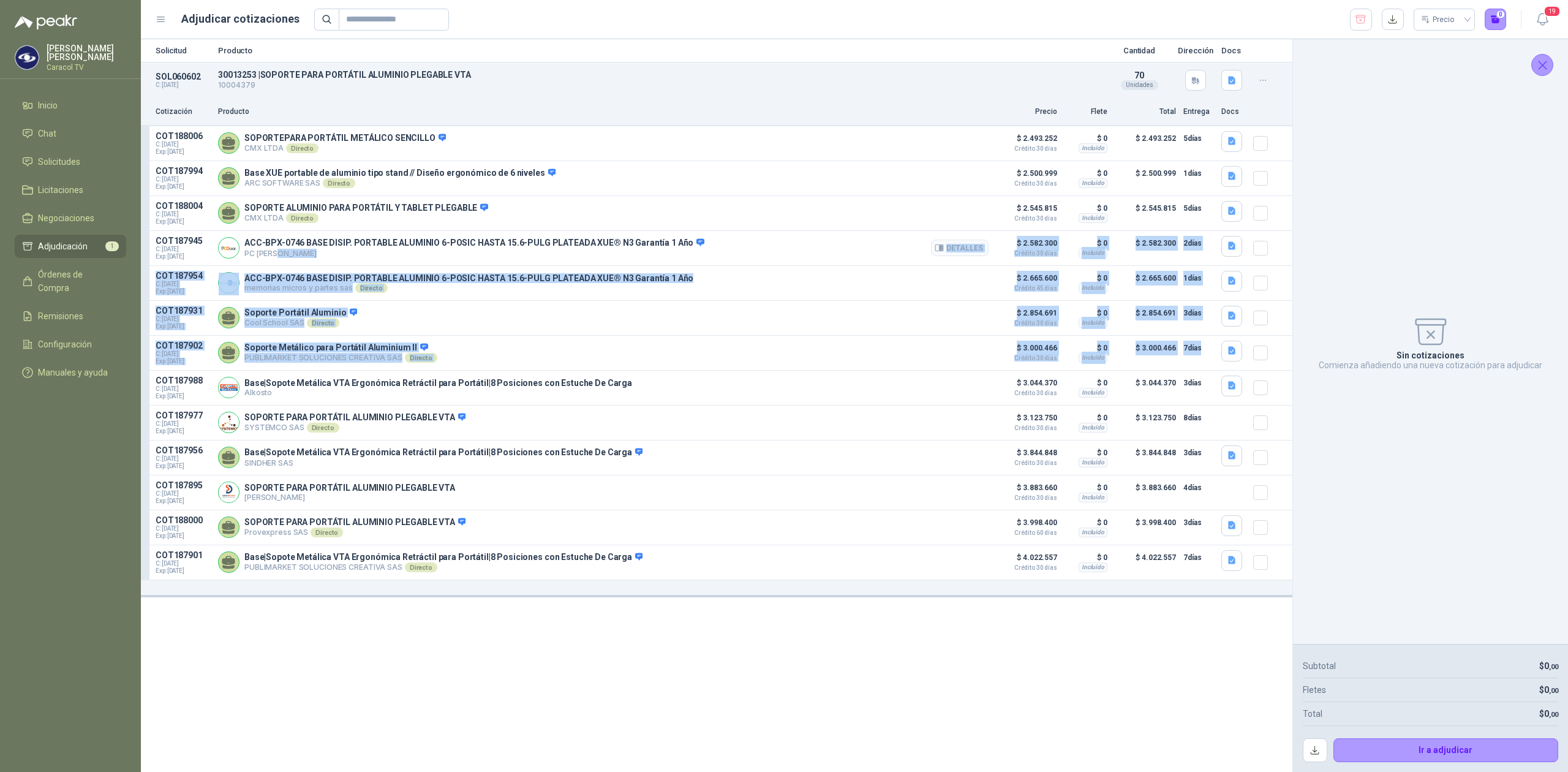
drag, startPoint x: 1289, startPoint y: 361, endPoint x: 585, endPoint y: 267, distance: 710.2
click at [585, 267] on div "COT188006 C: [DATE] Exp: [DATE] SOPORTEPARA PORTÁTIL METÁLICO SENCILLO CMX LTDA…" at bounding box center [716, 353] width 1151 height 454
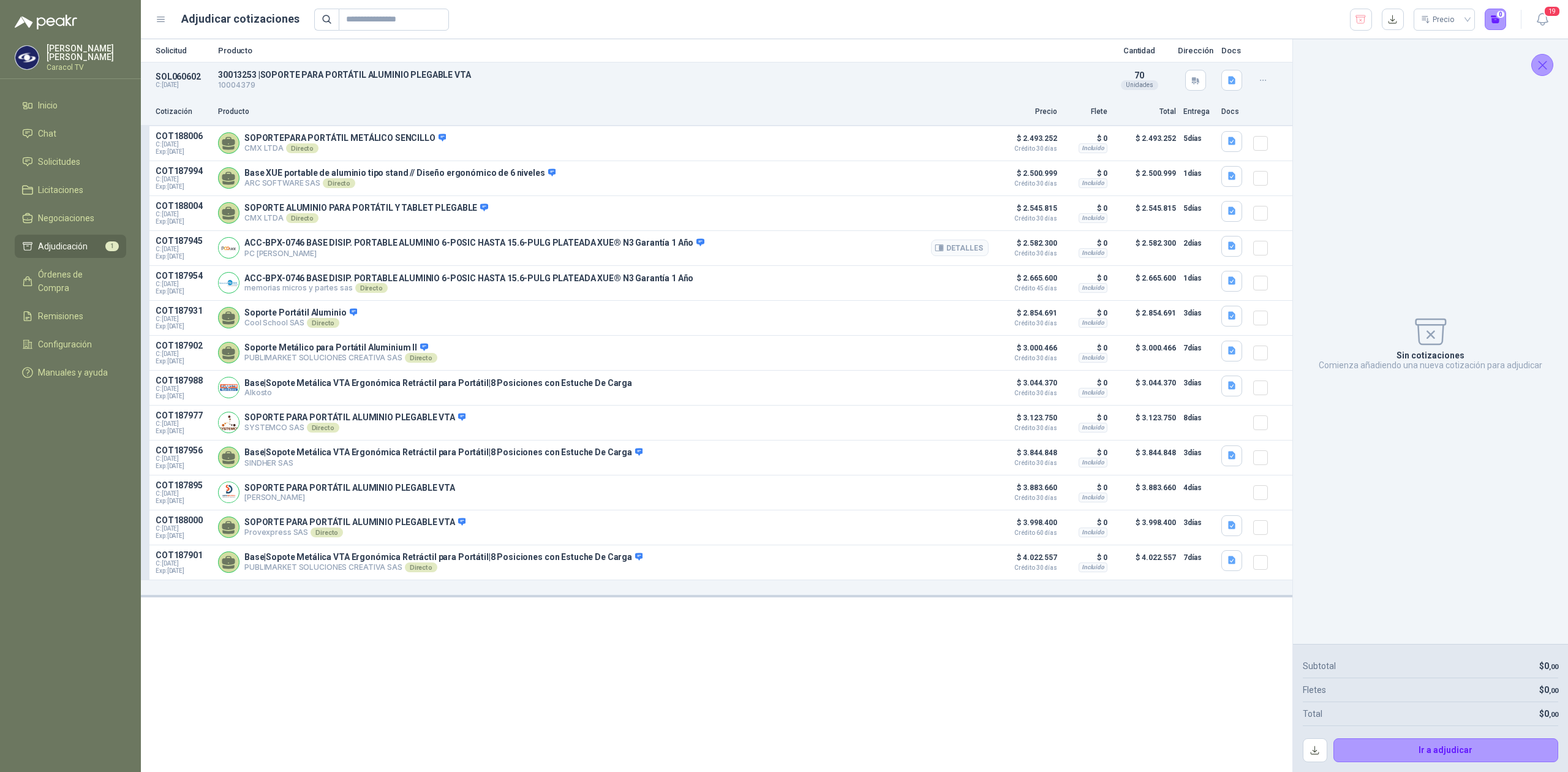
click at [584, 242] on p "ACC-BPX-0746 BASE DISIP. PORTABLE ALUMINIO 6-POSIC HASTA 15.6-PULG PLATEADA XUE…" at bounding box center [474, 243] width 460 height 11
drag, startPoint x: 246, startPoint y: 245, endPoint x: 604, endPoint y: 242, distance: 358.0
click at [604, 242] on p "ACC-BPX-0746 BASE DISIP. PORTABLE ALUMINIO 6-POSIC HASTA 15.6-PULG PLATEADA XUE…" at bounding box center [474, 243] width 460 height 11
copy p "ACC-BPX-0746 BASE DISIP. PORTABLE ALUMINIO 6-POSIC HASTA 15.6-PULG PLATEADA XUE"
click at [1360, 25] on button "button" at bounding box center [1361, 20] width 22 height 22
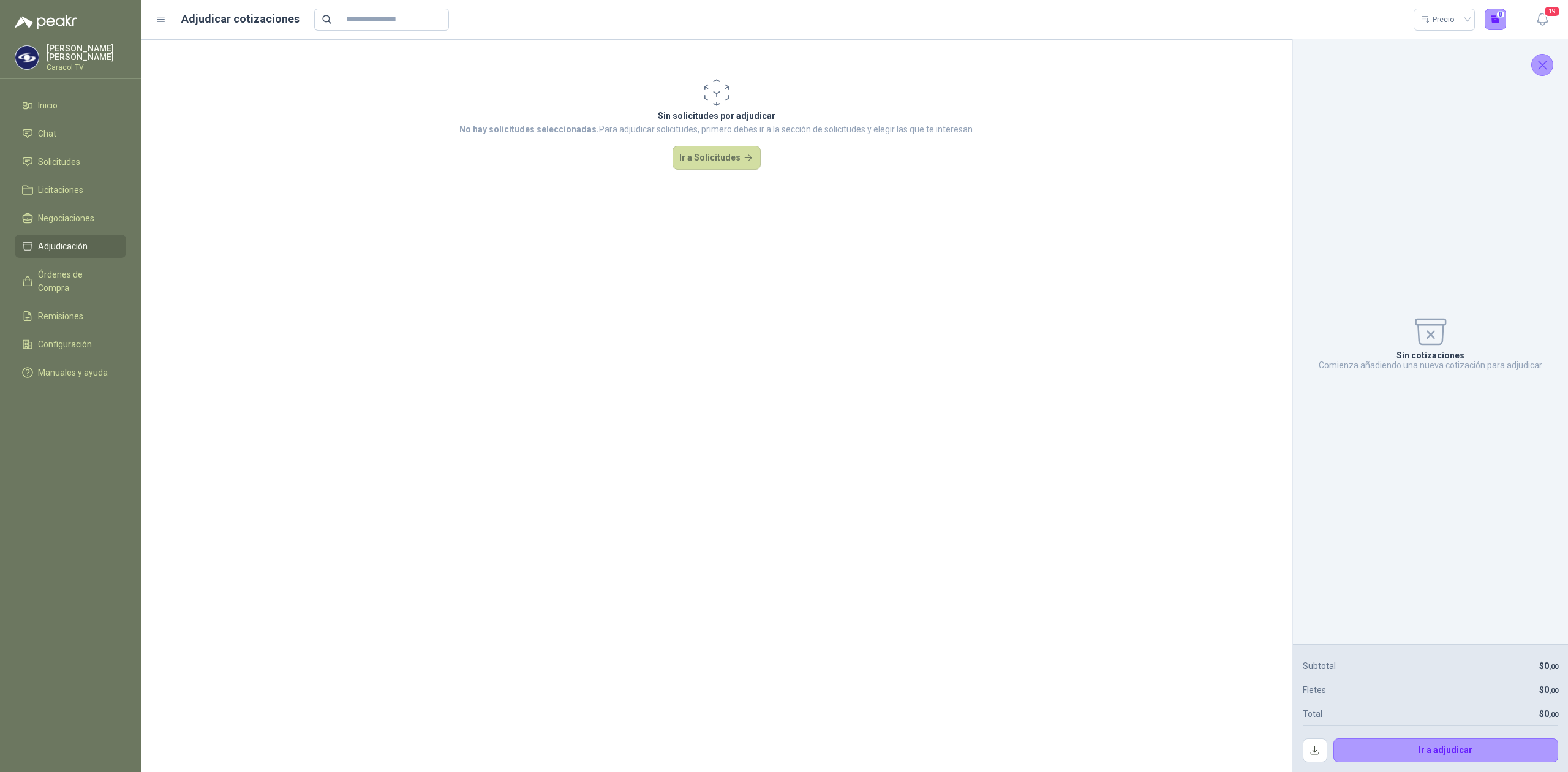
click at [1360, 25] on div "Precio 0" at bounding box center [910, 20] width 1193 height 22
click at [76, 153] on link "Solicitudes" at bounding box center [70, 161] width 111 height 23
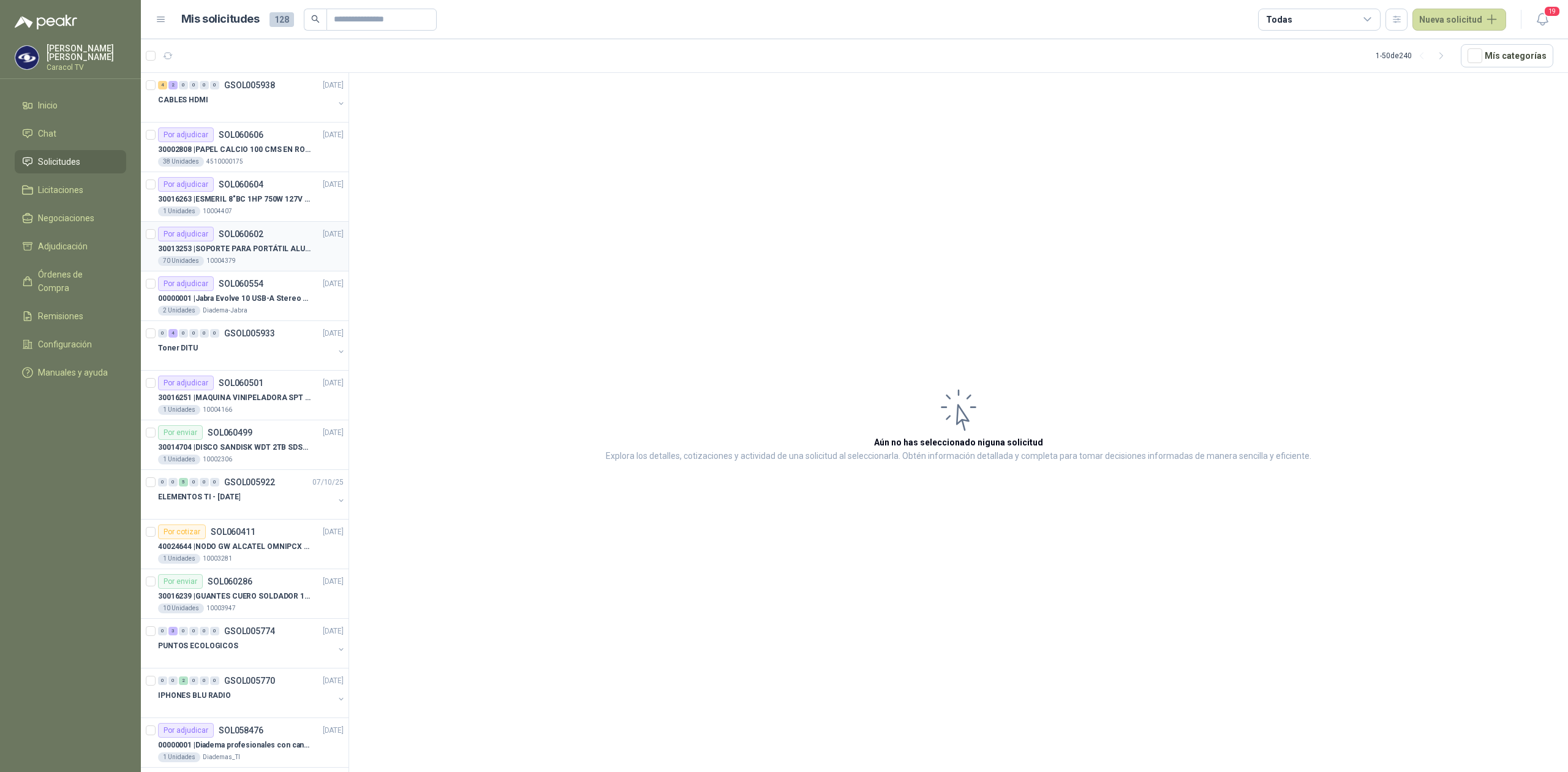
click at [249, 246] on p "30013253 | SOPORTE PARA PORTÁTIL ALUMINIO PLEGABLE VTA" at bounding box center [235, 249] width 153 height 12
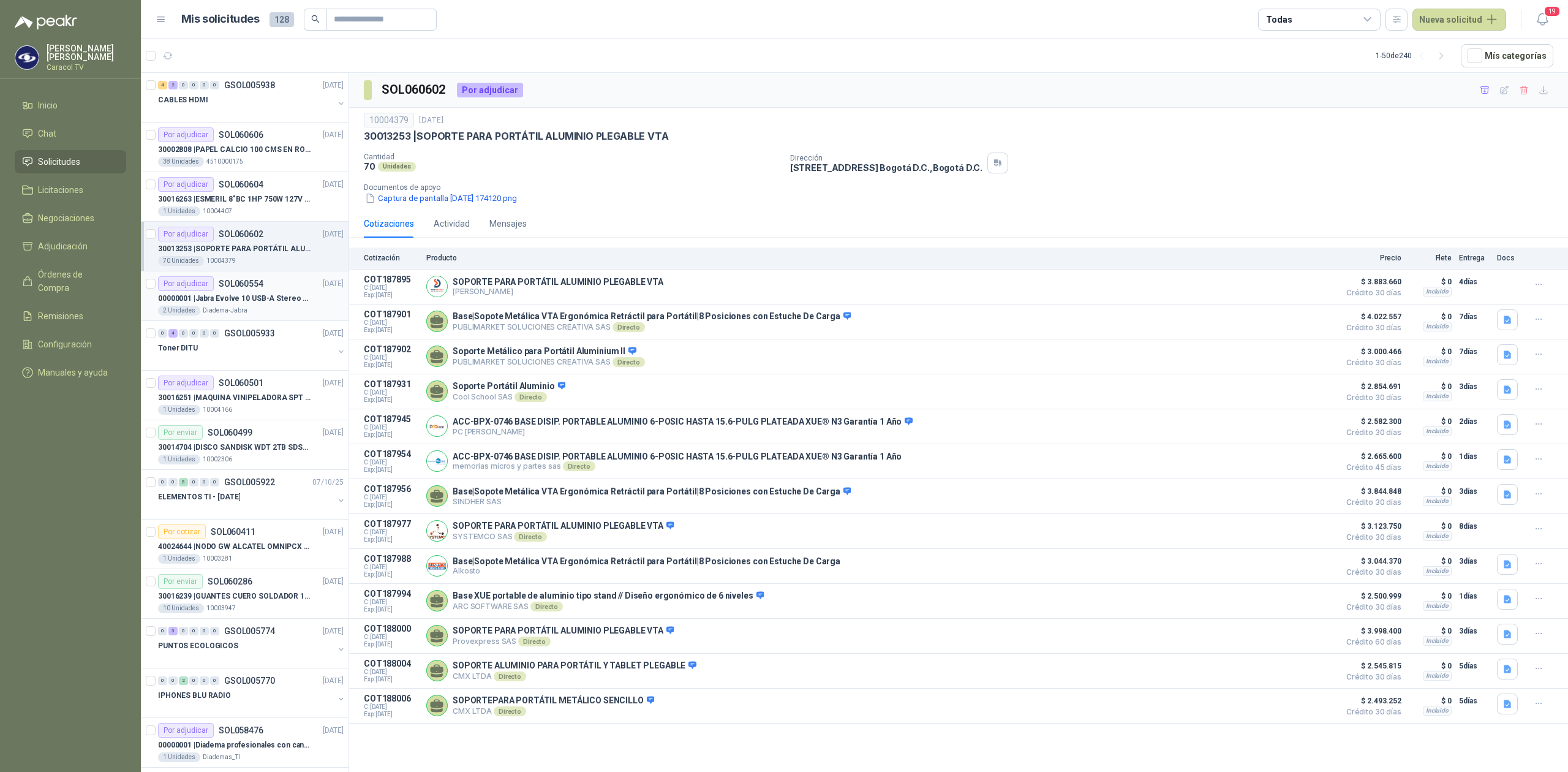
click at [271, 297] on p "00000001 | Jabra Evolve 10 USB-A Stereo HSC200" at bounding box center [235, 298] width 153 height 12
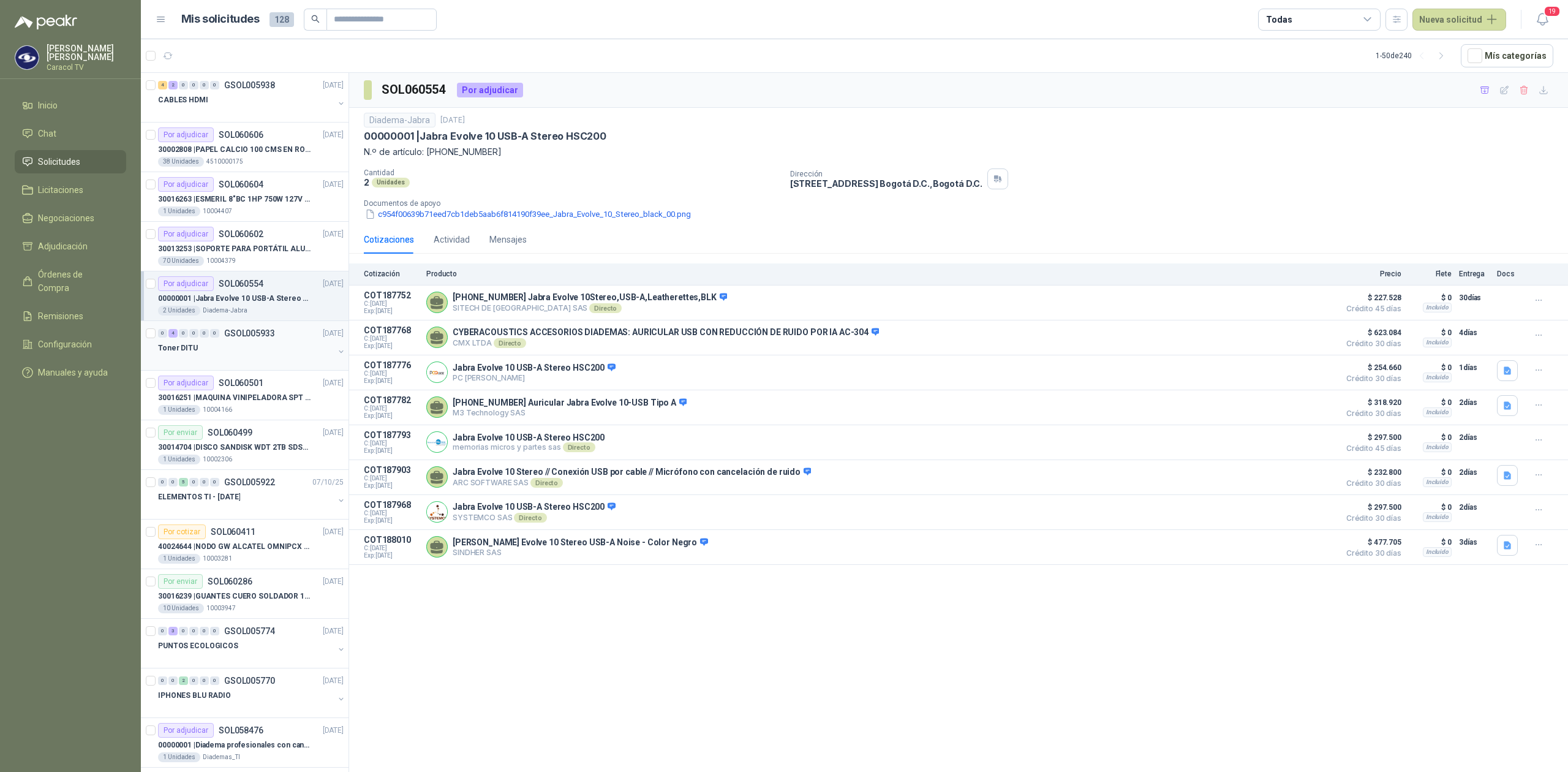
click at [234, 351] on div "Toner DITU" at bounding box center [246, 347] width 176 height 14
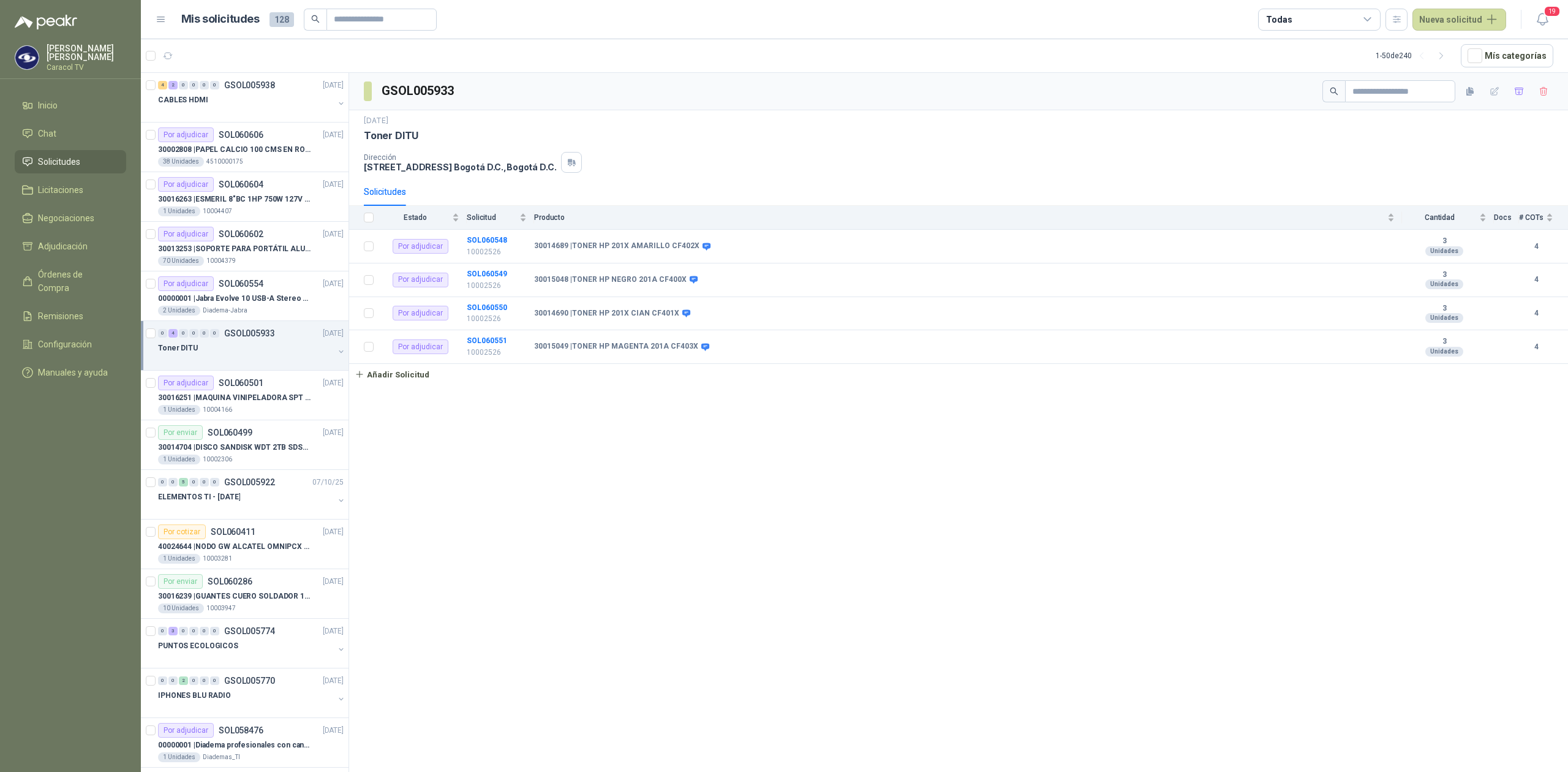
click at [244, 365] on div at bounding box center [246, 360] width 176 height 10
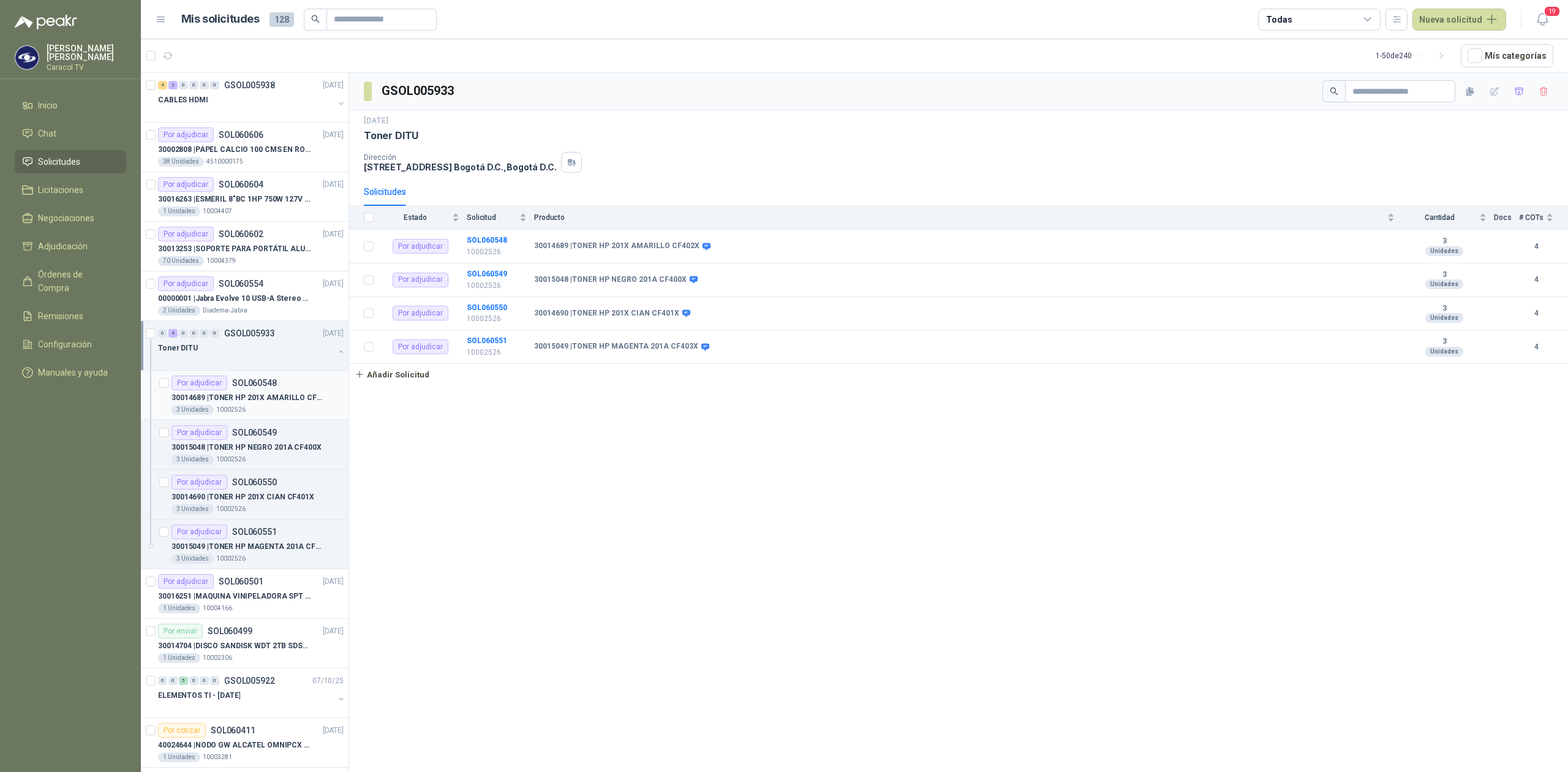
click at [289, 395] on p "30014689 | TONER HP 201X AMARILLO CF402X" at bounding box center [248, 398] width 153 height 12
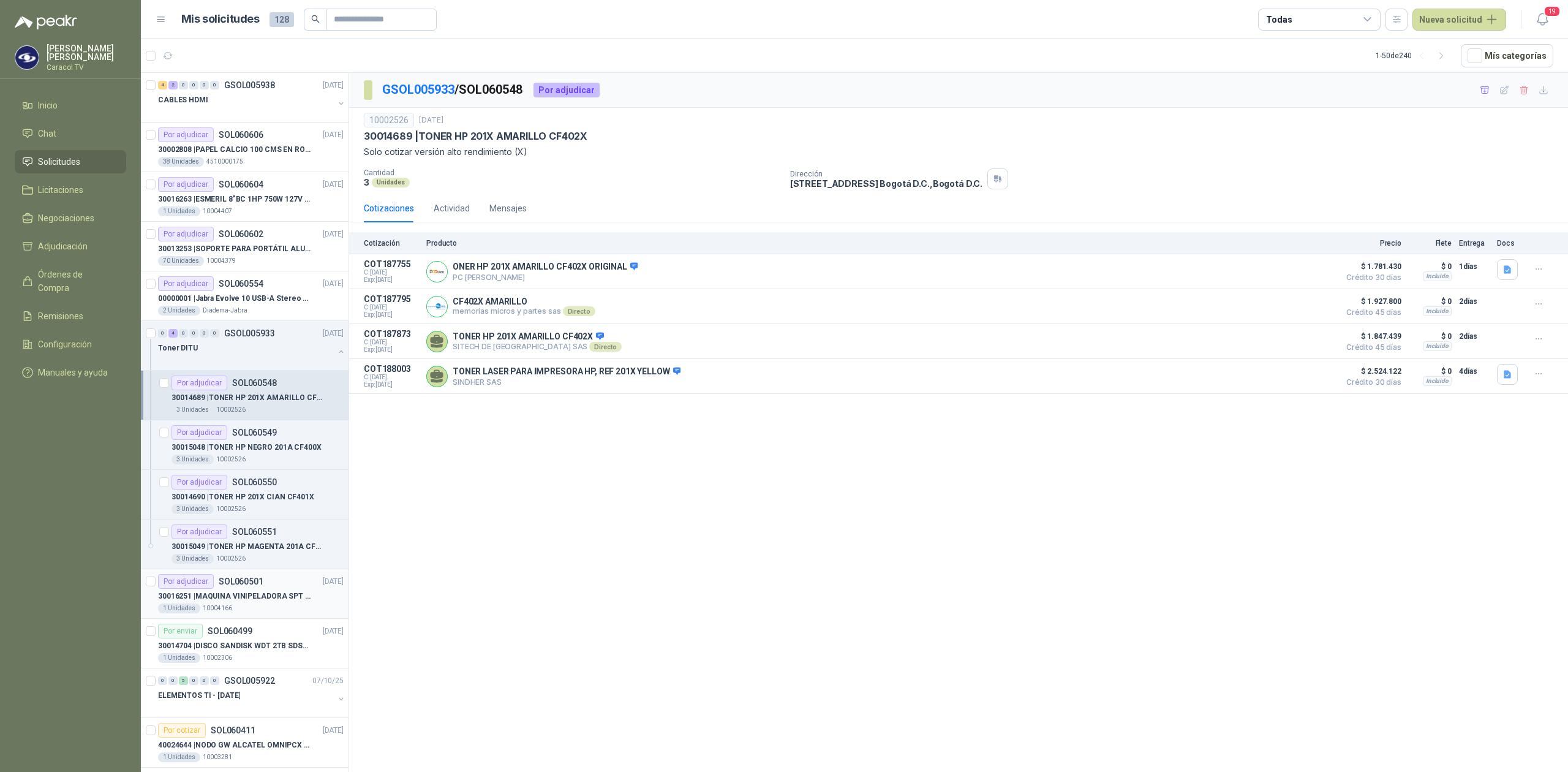
click at [243, 611] on div "1 Unidades 10004166" at bounding box center [250, 608] width 185 height 10
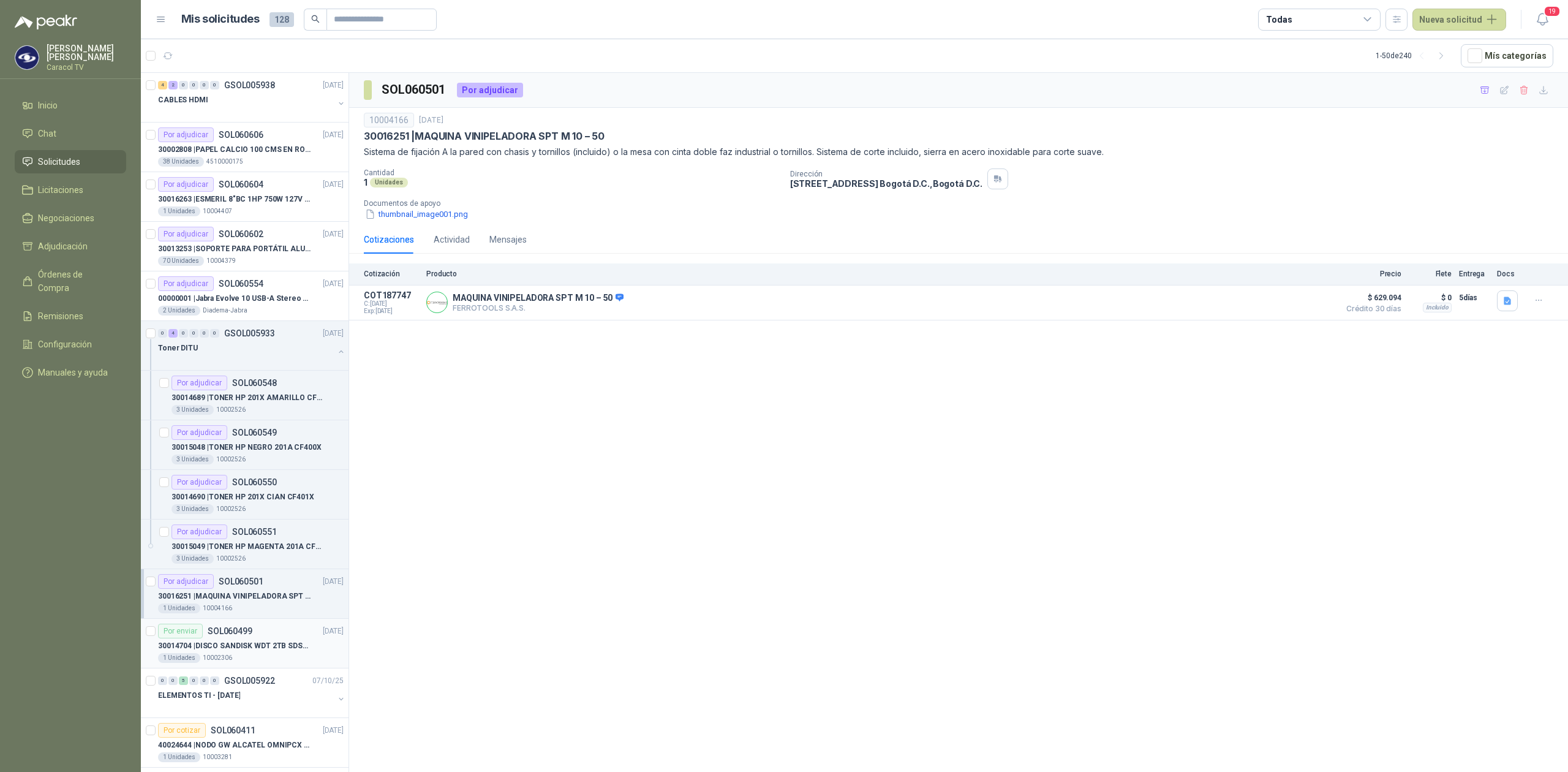
click at [251, 658] on div "1 Unidades 10002306" at bounding box center [250, 658] width 185 height 10
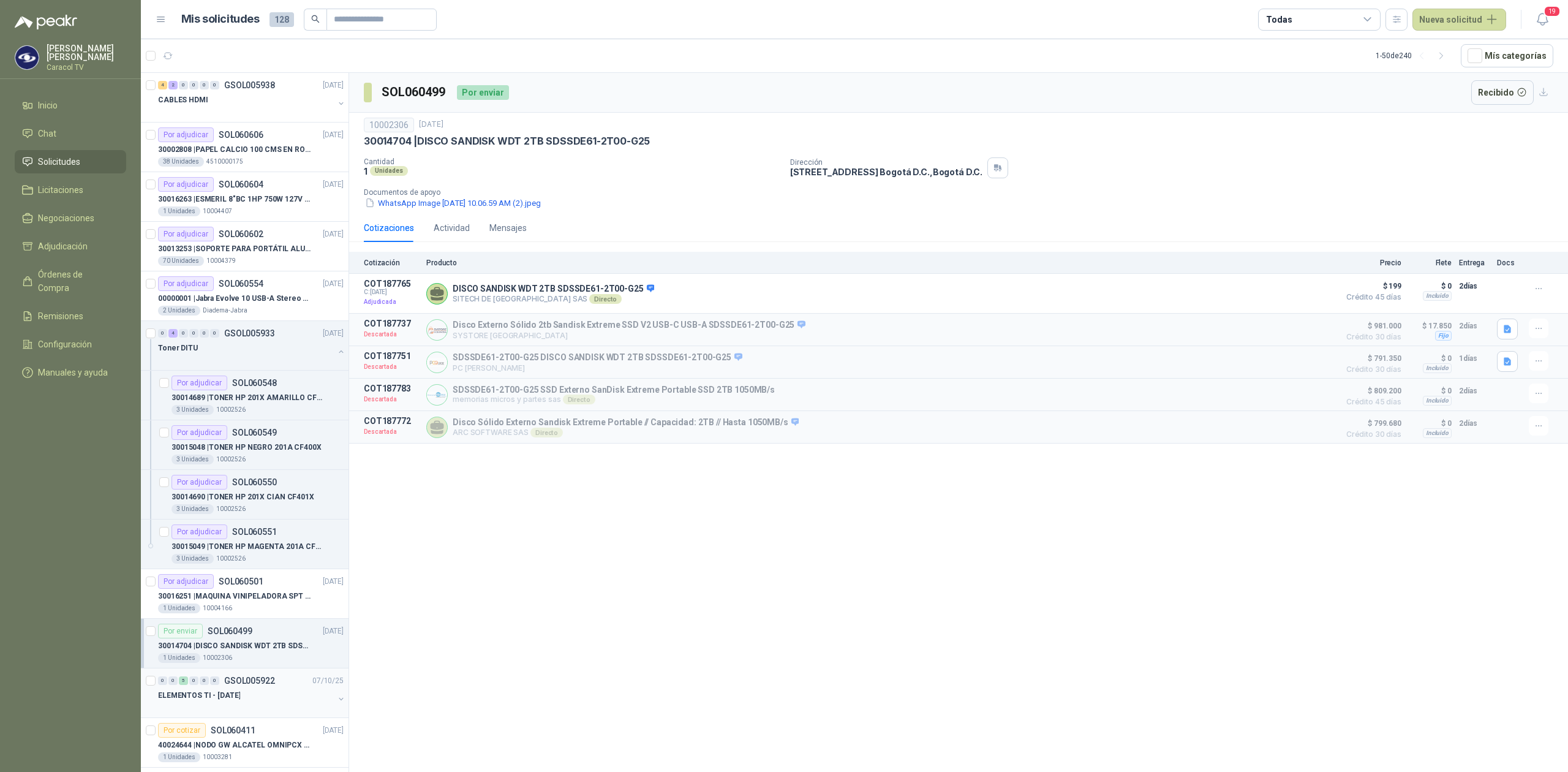
click at [266, 697] on div "ELEMENTOS TI - [DATE]" at bounding box center [246, 695] width 176 height 14
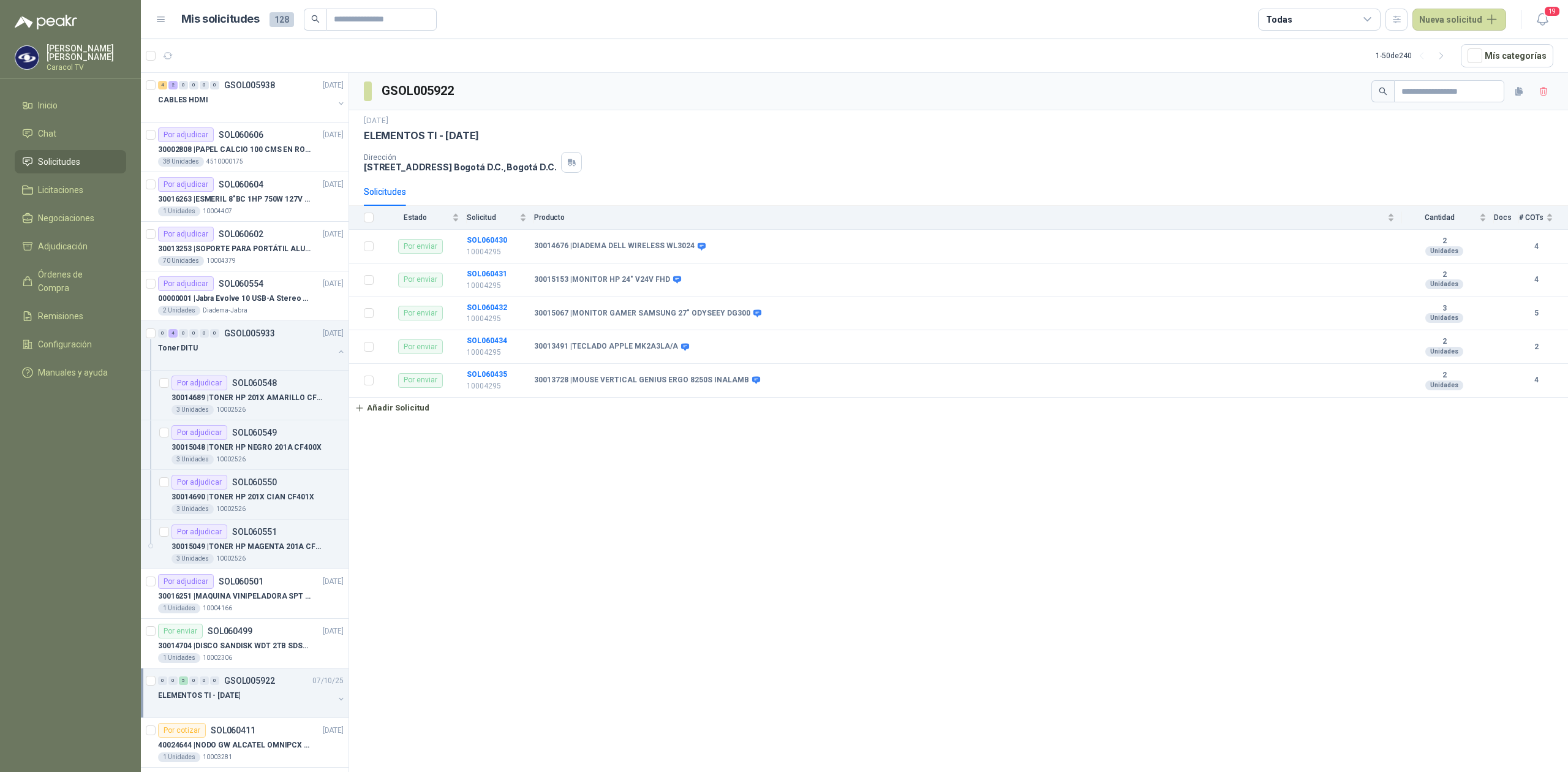
click at [304, 697] on div "ELEMENTOS TI - [DATE]" at bounding box center [246, 695] width 176 height 14
click at [266, 731] on div "Por enviar SOL060430" at bounding box center [258, 730] width 172 height 14
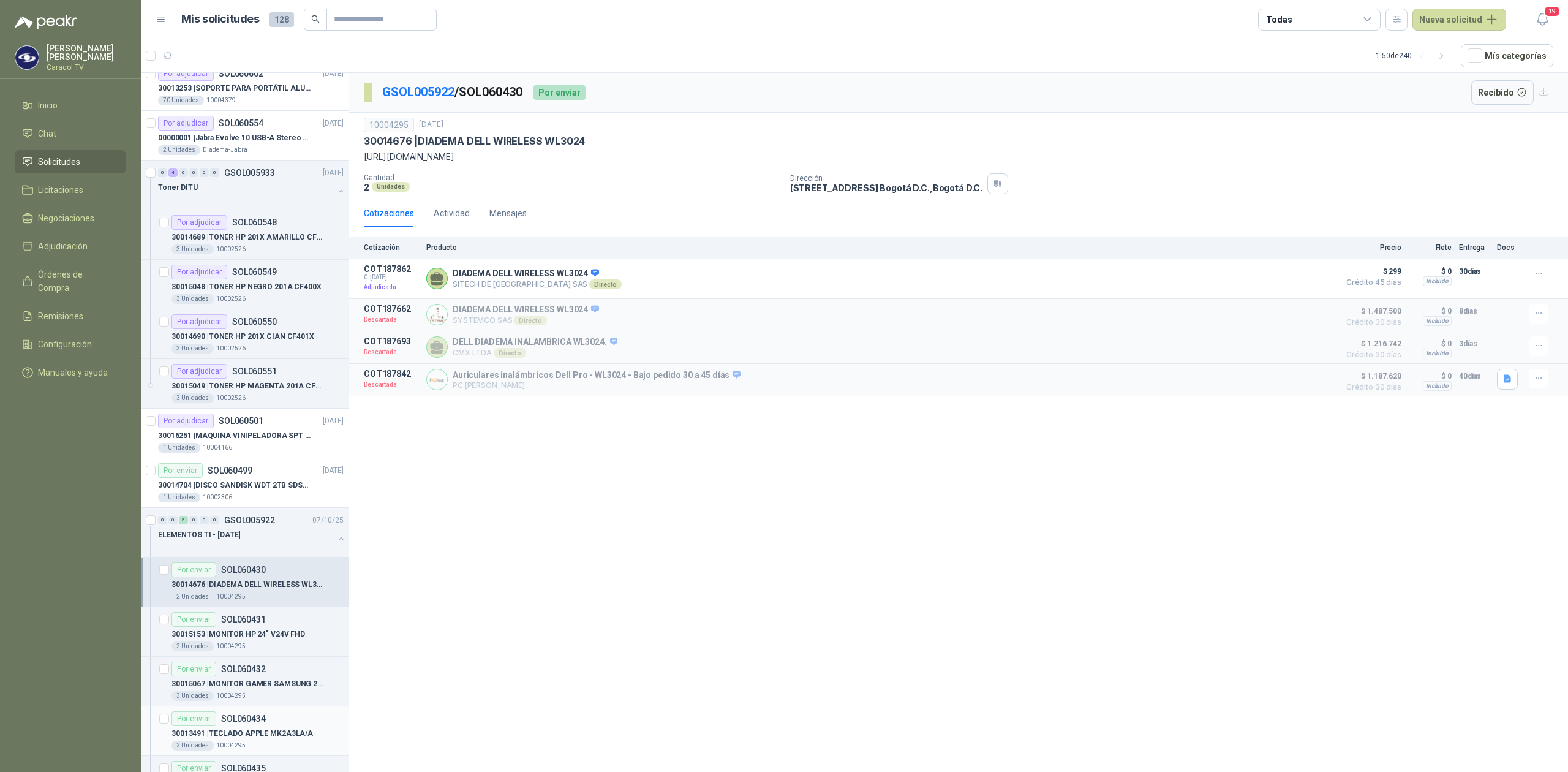
scroll to position [190, 0]
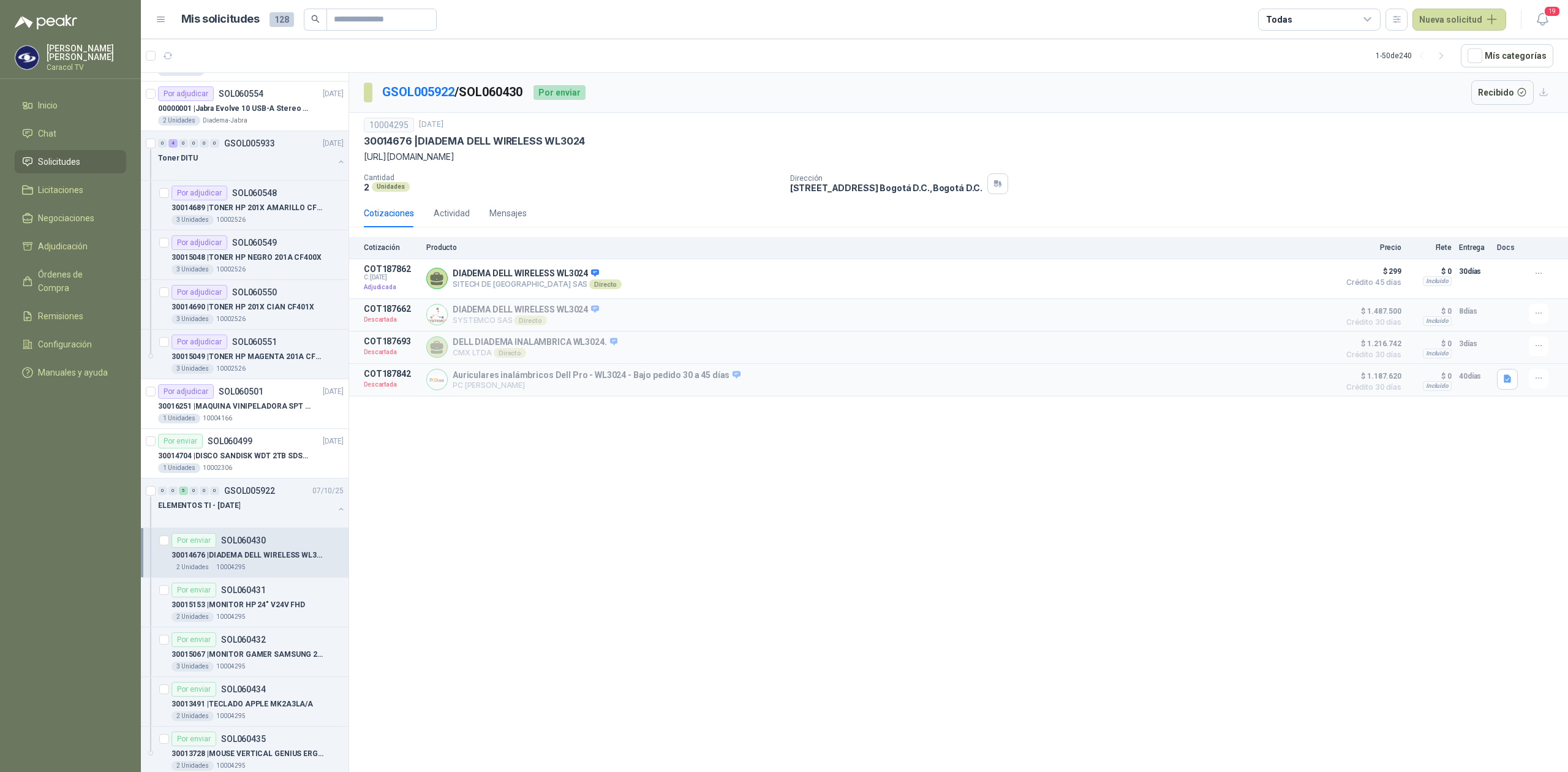
click at [297, 575] on article "Por enviar SOL060430 30014676 | DIADEMA DELL WIRELESS WL3024 2 Unidades 10004295" at bounding box center [244, 553] width 208 height 49
click at [292, 591] on div "Por enviar SOL060431" at bounding box center [258, 590] width 172 height 14
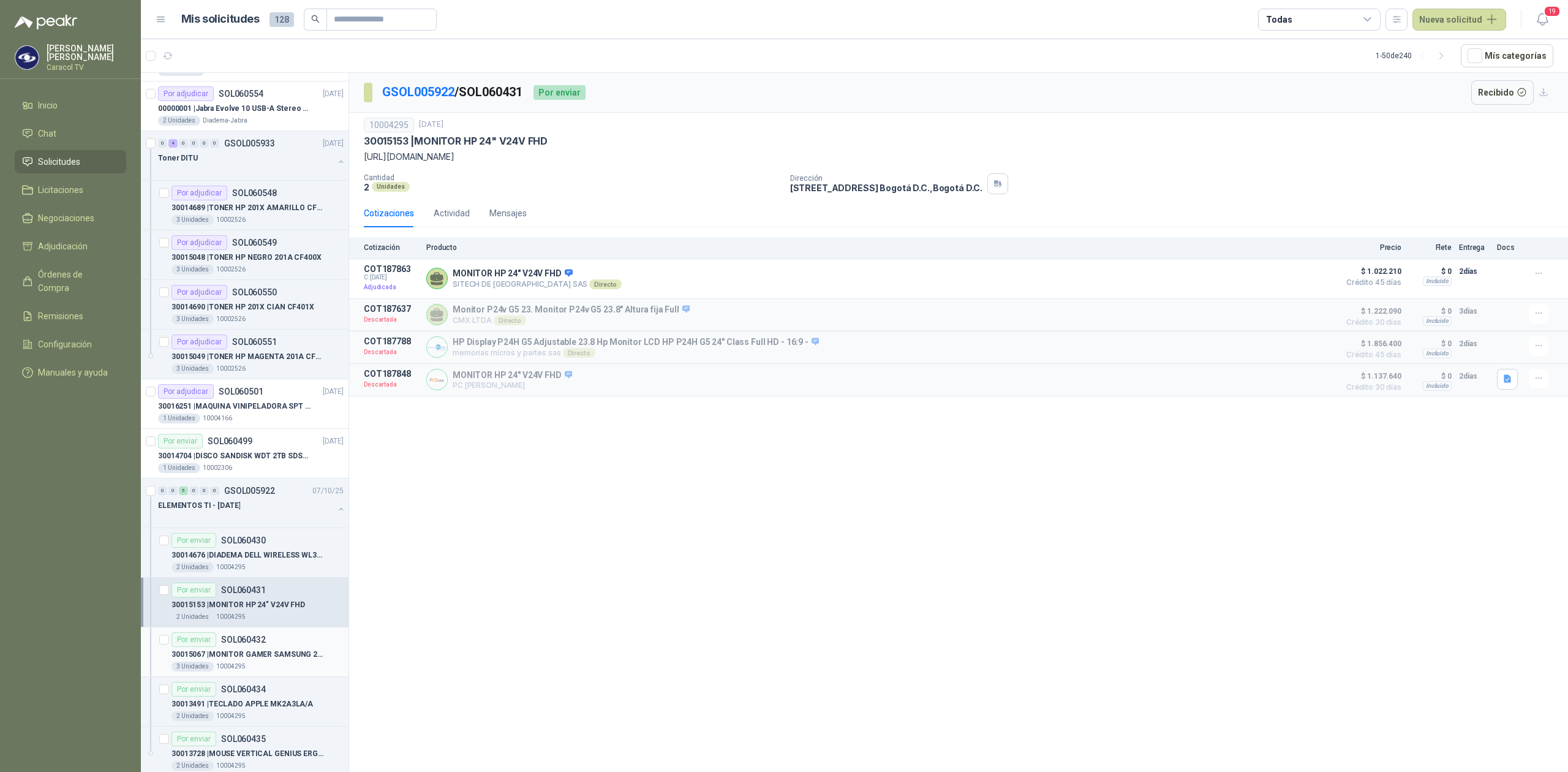
click at [266, 671] on div "3 Unidades 10004295" at bounding box center [258, 666] width 172 height 10
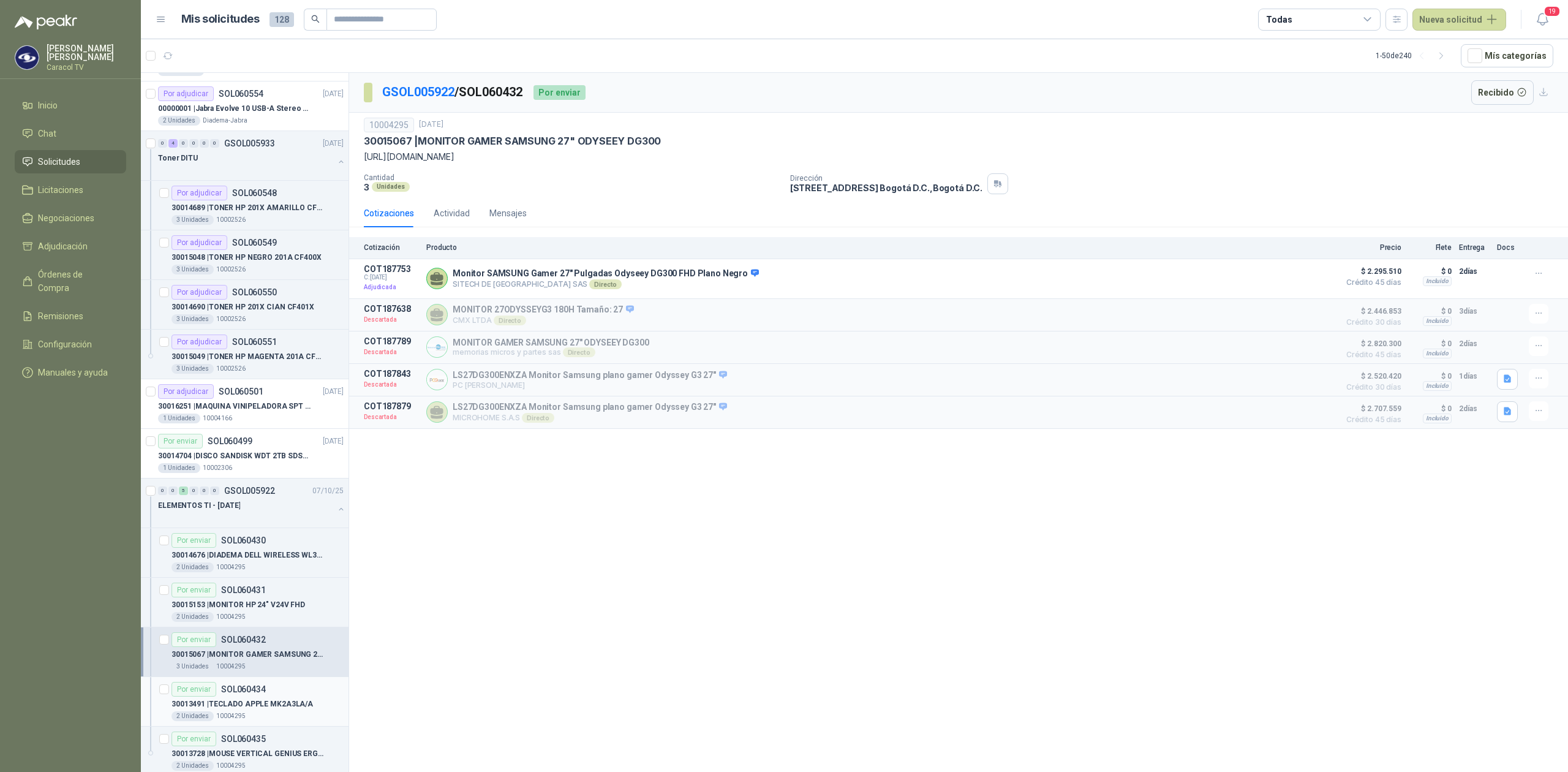
click at [260, 696] on div "Por enviar SOL060434" at bounding box center [219, 689] width 95 height 14
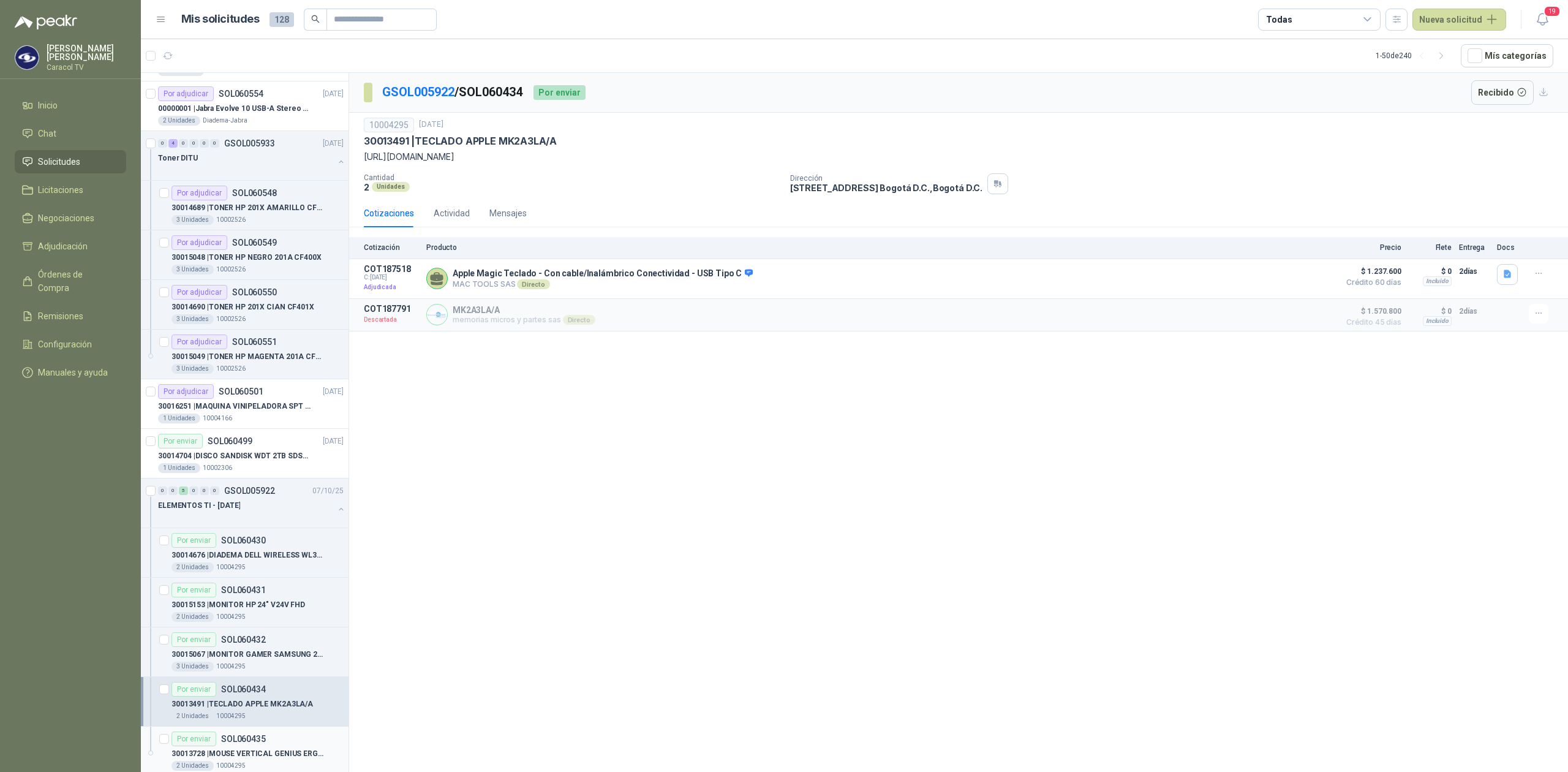
click at [255, 740] on p "SOL060435" at bounding box center [243, 739] width 45 height 9
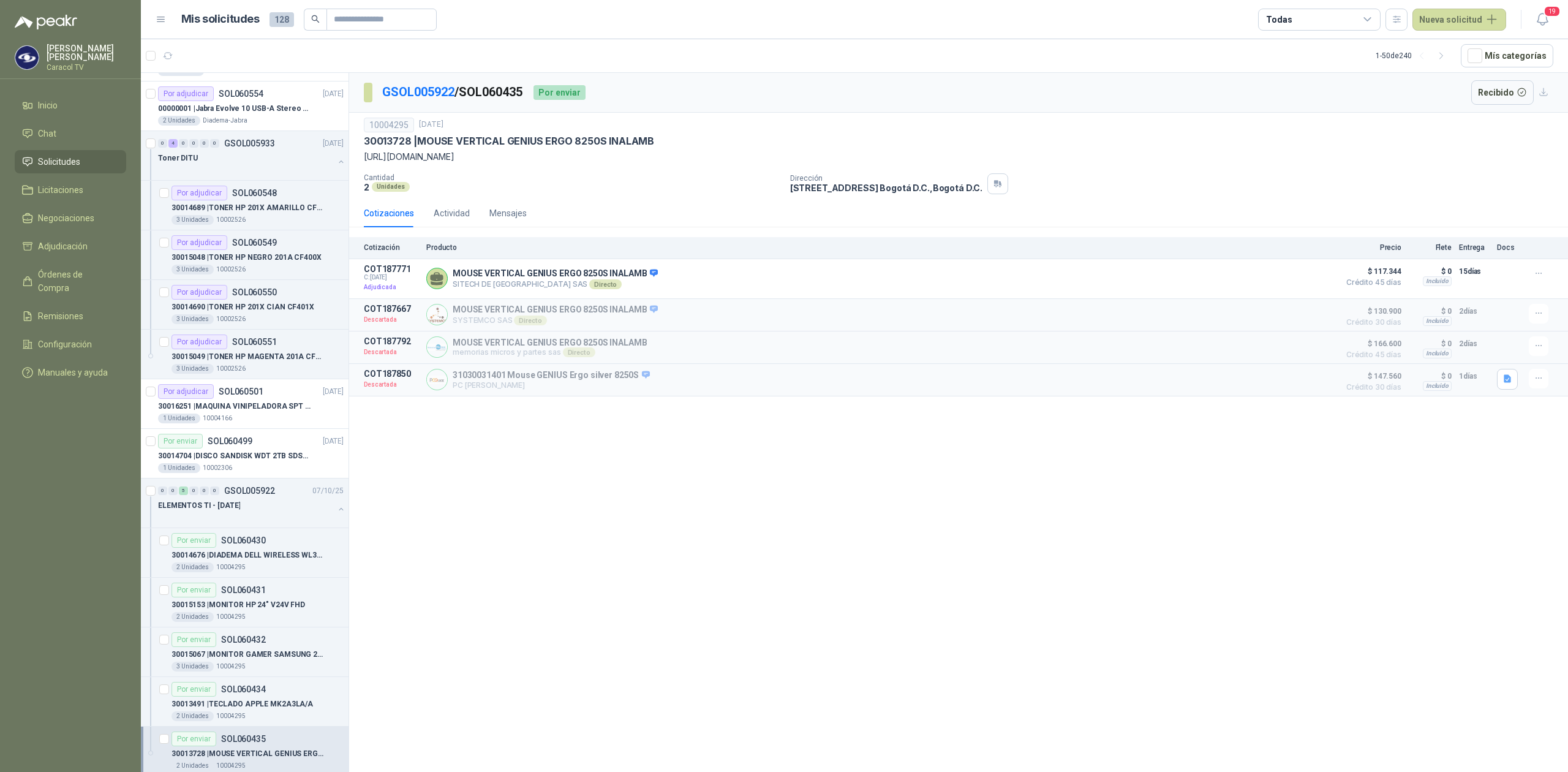
click at [43, 158] on span "Solicitudes" at bounding box center [59, 161] width 42 height 14
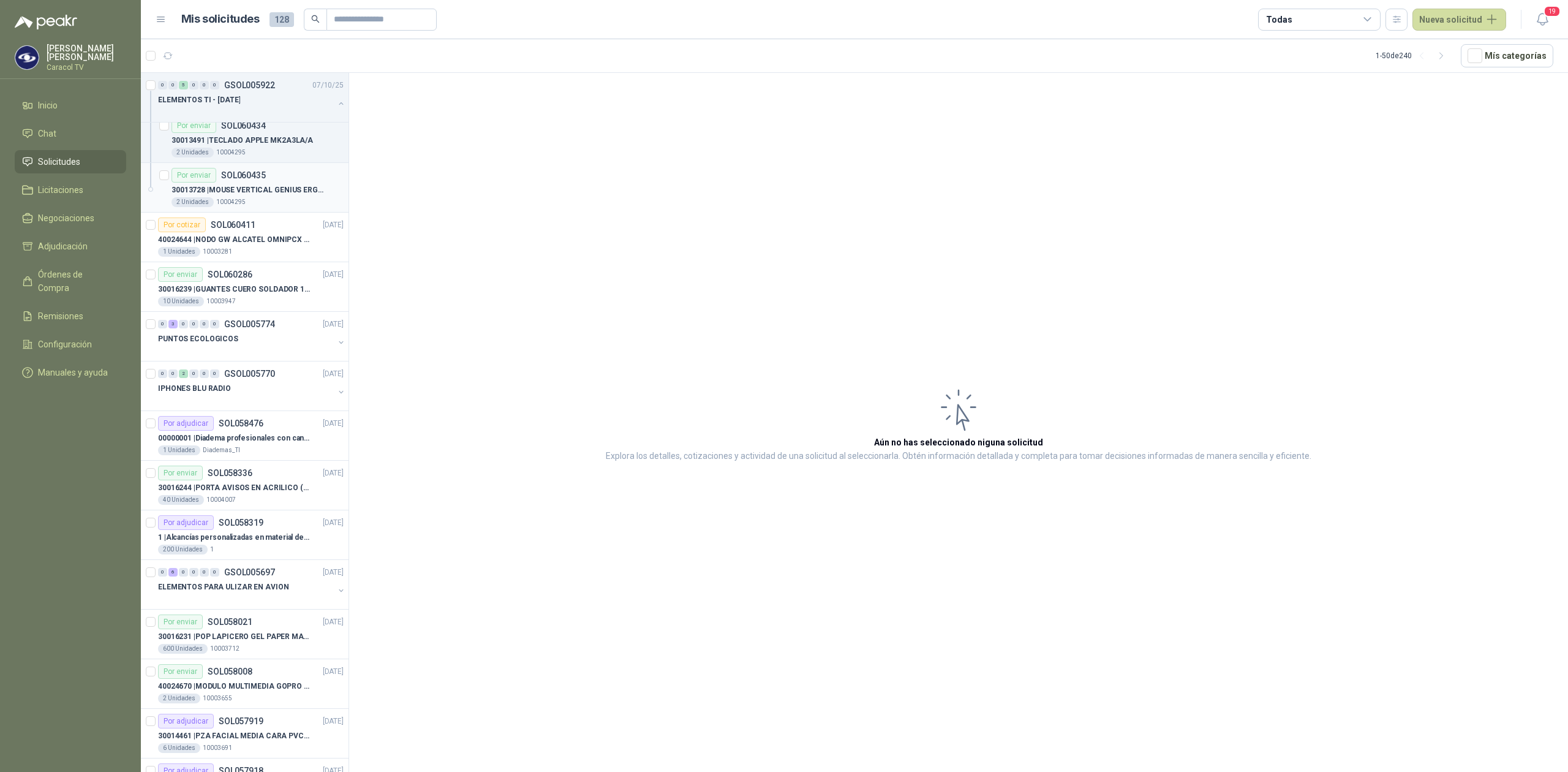
scroll to position [762, 0]
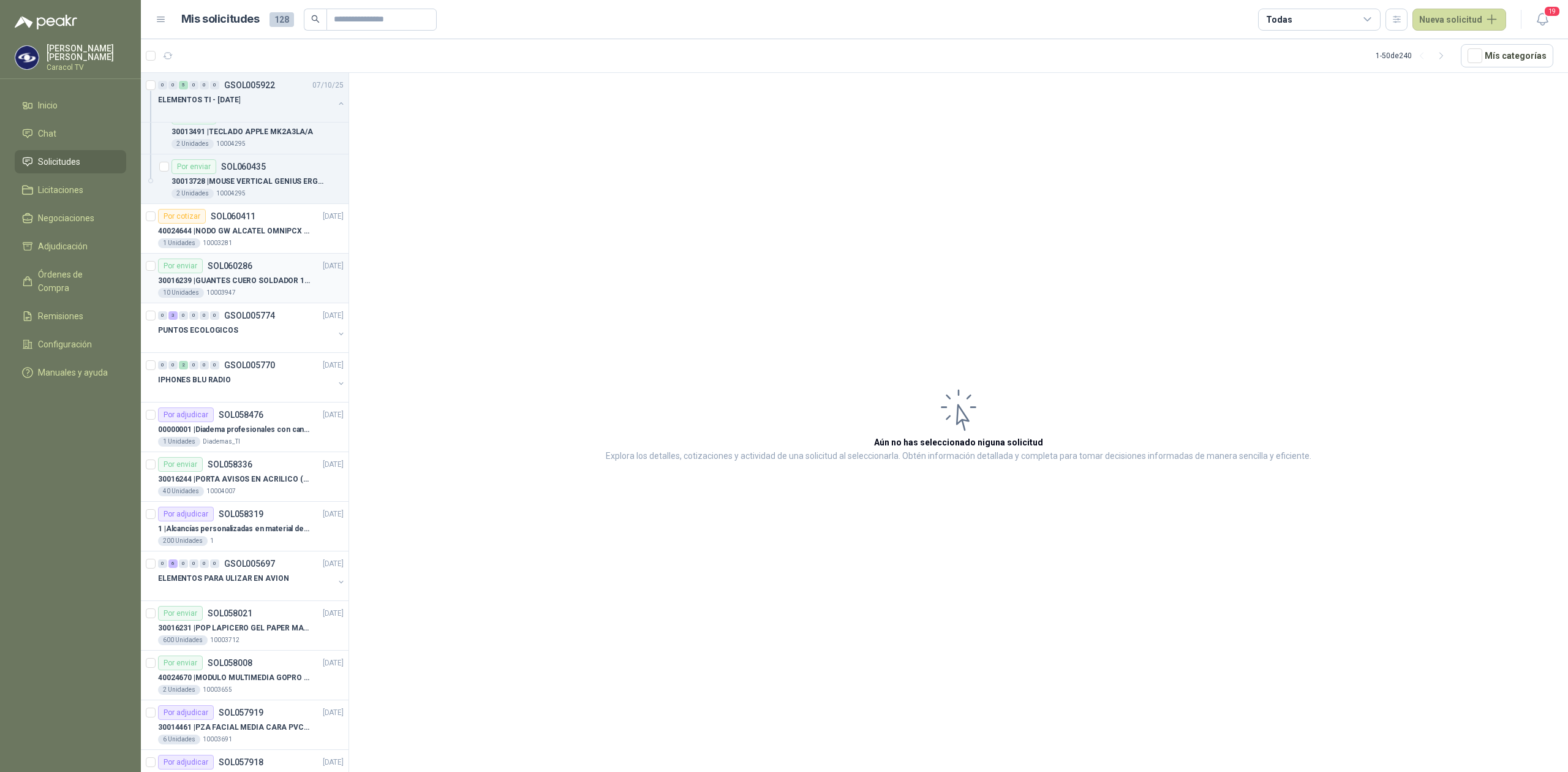
click at [229, 287] on p "30016239 | GUANTES CUERO SOLDADOR 14 STEEL PRO SAFE(ADJUNTO FICHA TECNIC)" at bounding box center [235, 281] width 153 height 12
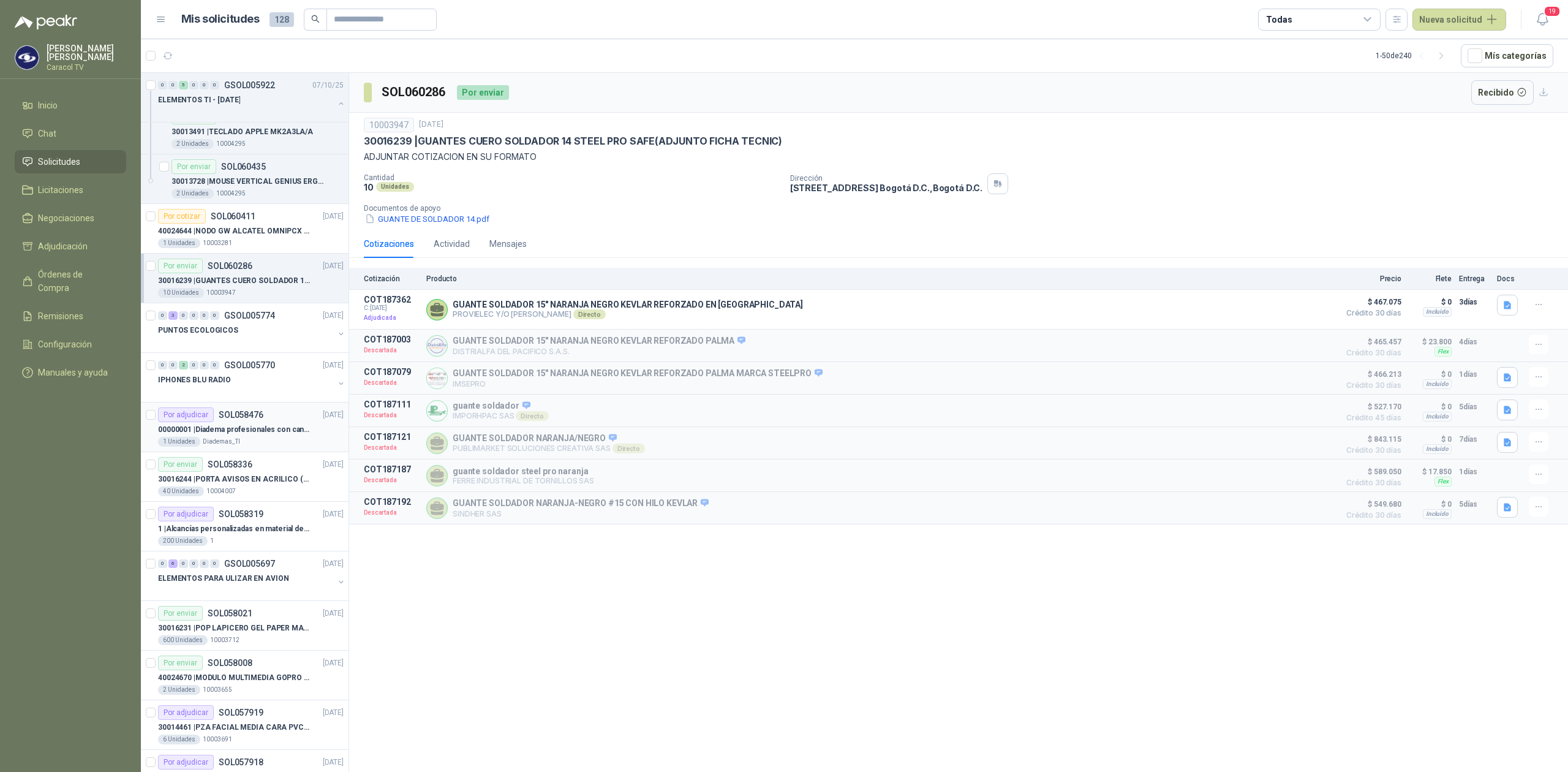
click at [249, 446] on div "1 Unidades Diademas_TI" at bounding box center [250, 441] width 185 height 10
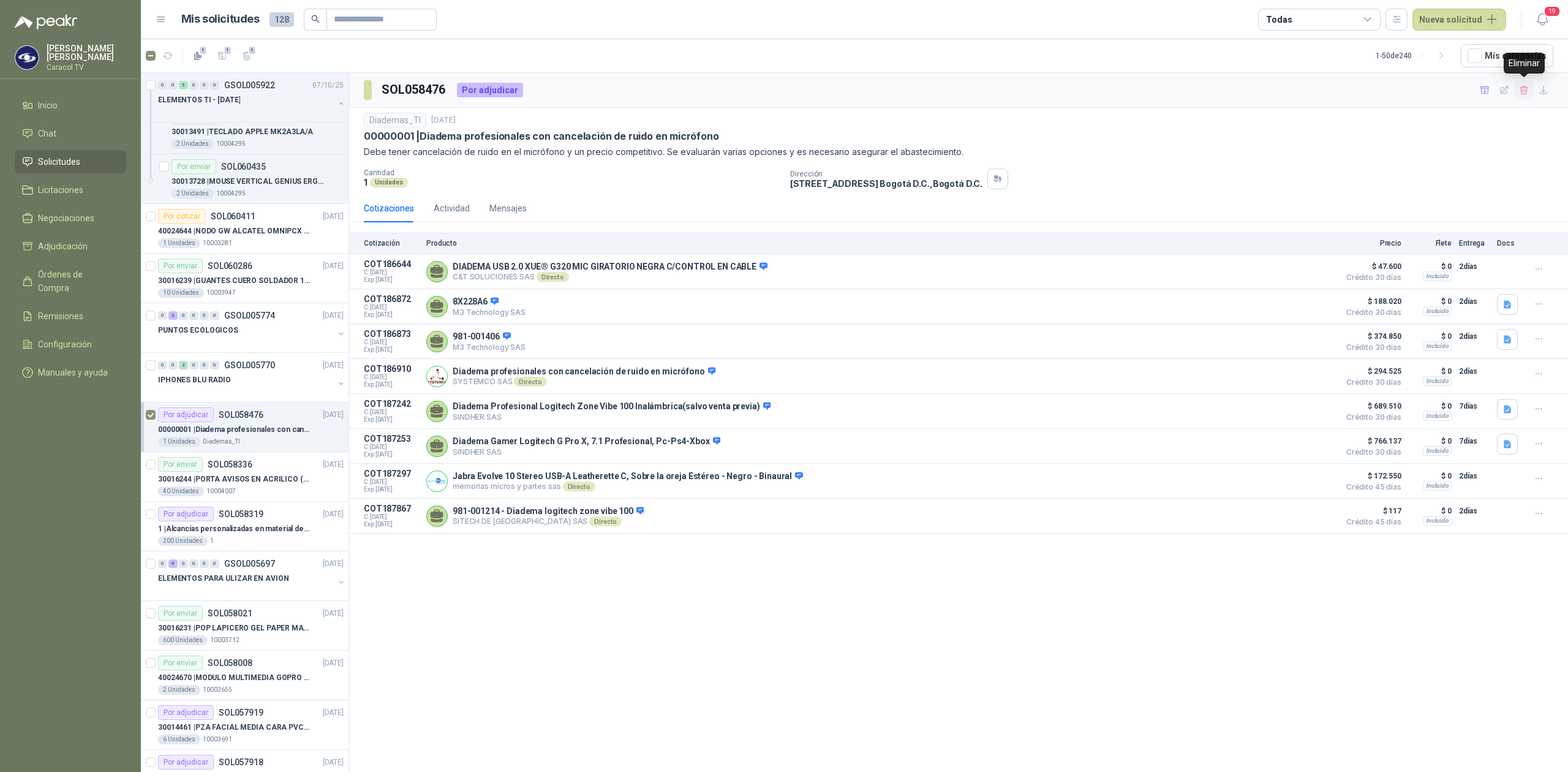
click at [1527, 95] on icon "button" at bounding box center [1524, 90] width 10 height 10
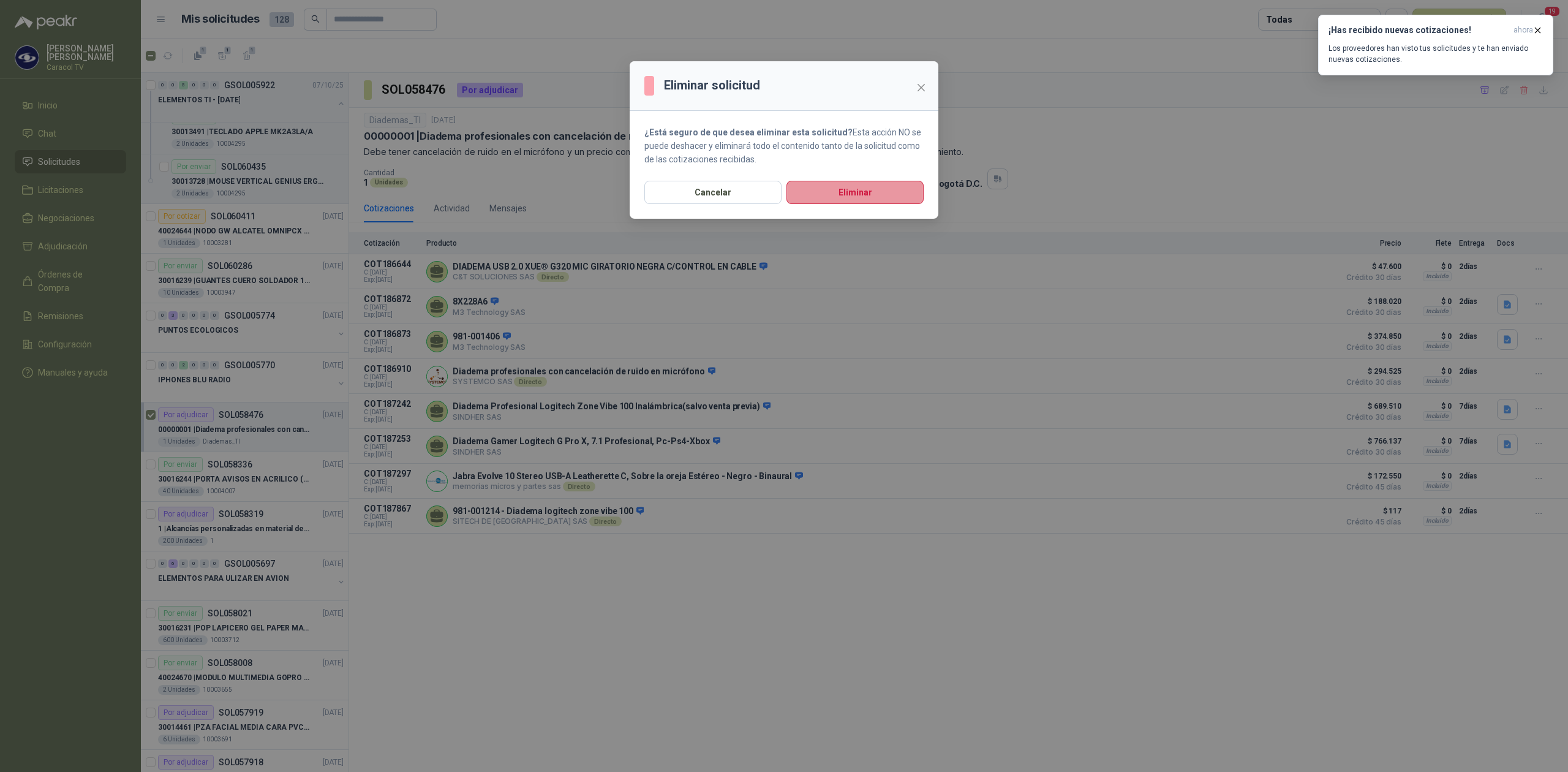
click at [861, 195] on button "Eliminar" at bounding box center [855, 192] width 138 height 23
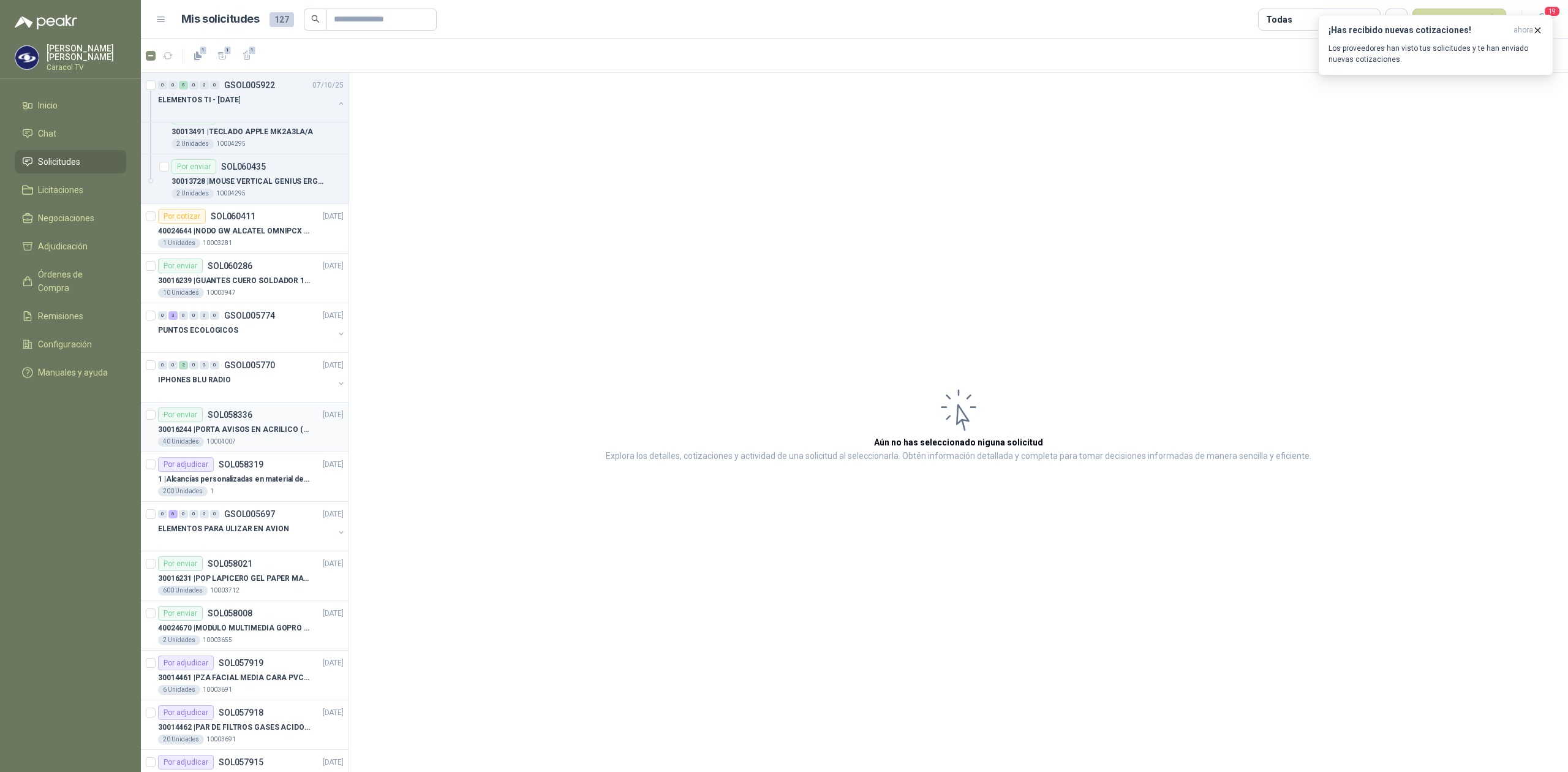
click at [262, 436] on p "30016244 | PORTA AVISOS EN ACRILICO (En el adjunto mas informacion)" at bounding box center [235, 429] width 153 height 12
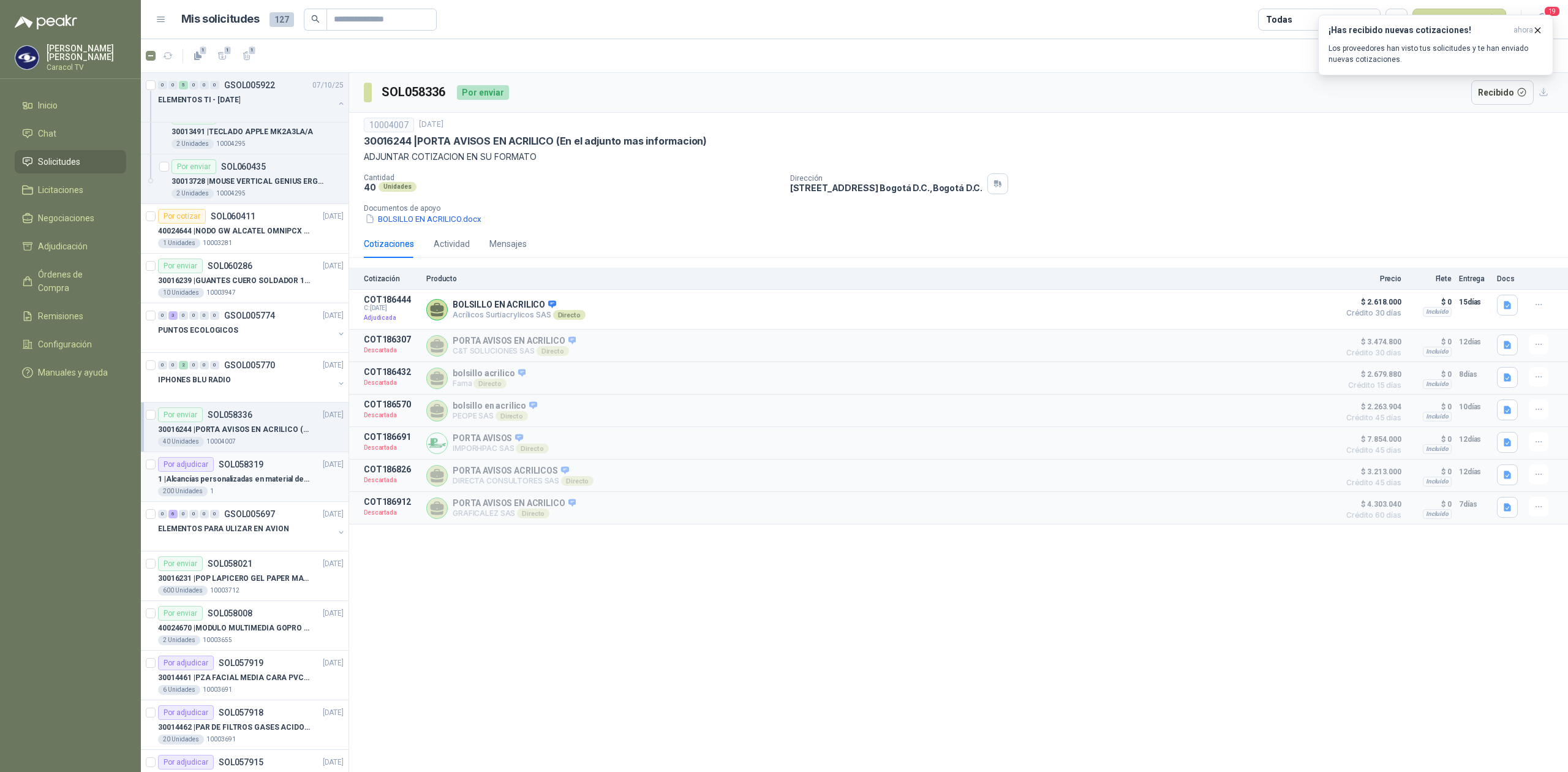
click at [253, 485] on p "1 | Alcancías personalizadas en material de cerámica (VER ADJUNTO)" at bounding box center [235, 479] width 153 height 12
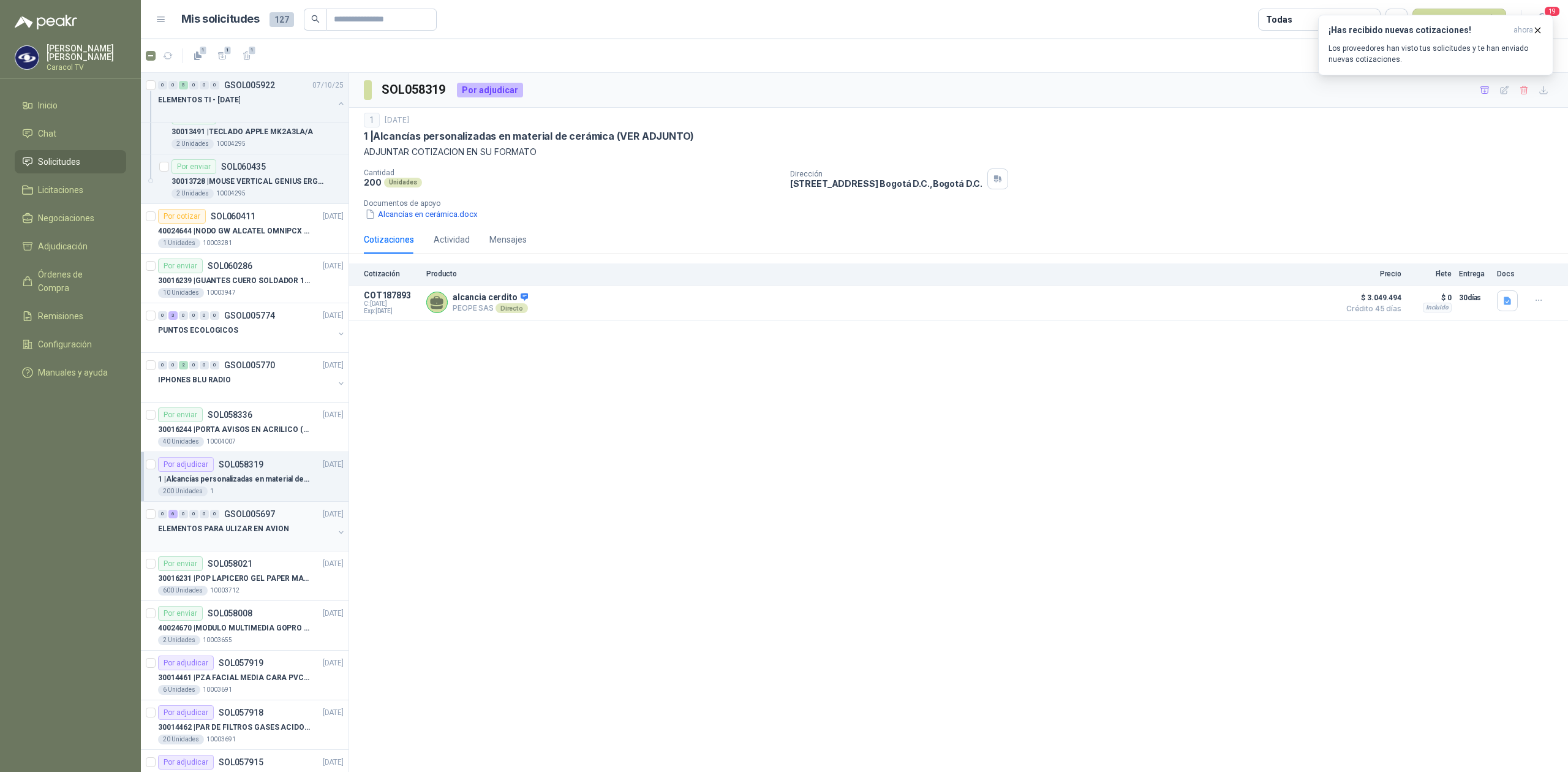
click at [266, 535] on p "ELEMENTOS PARA ULIZAR EN AVION" at bounding box center [223, 529] width 130 height 12
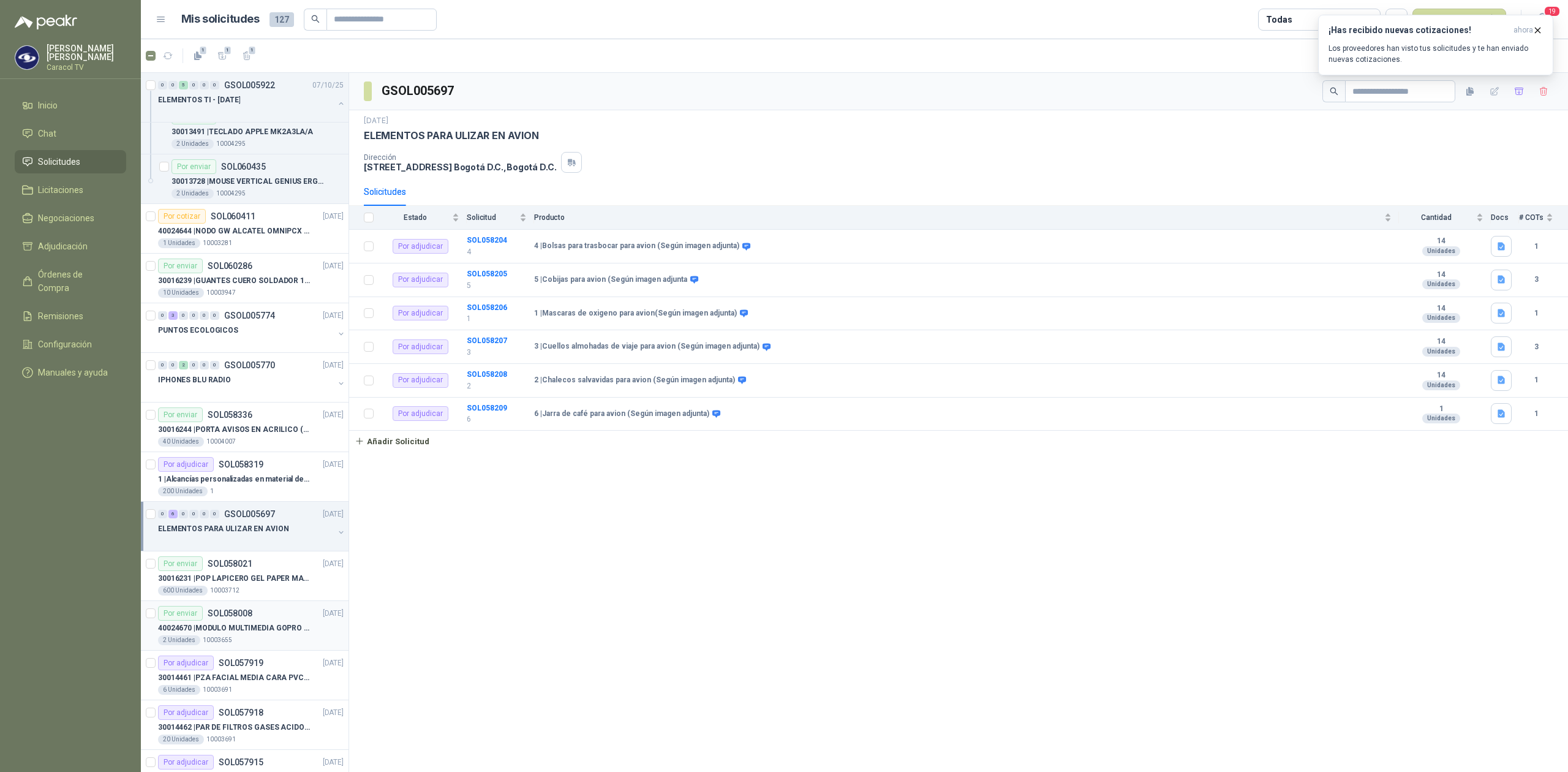
click at [258, 634] on p "40024670 | MODULO MULTIMEDIA GOPRO HERO 12 BLACK" at bounding box center [235, 628] width 153 height 12
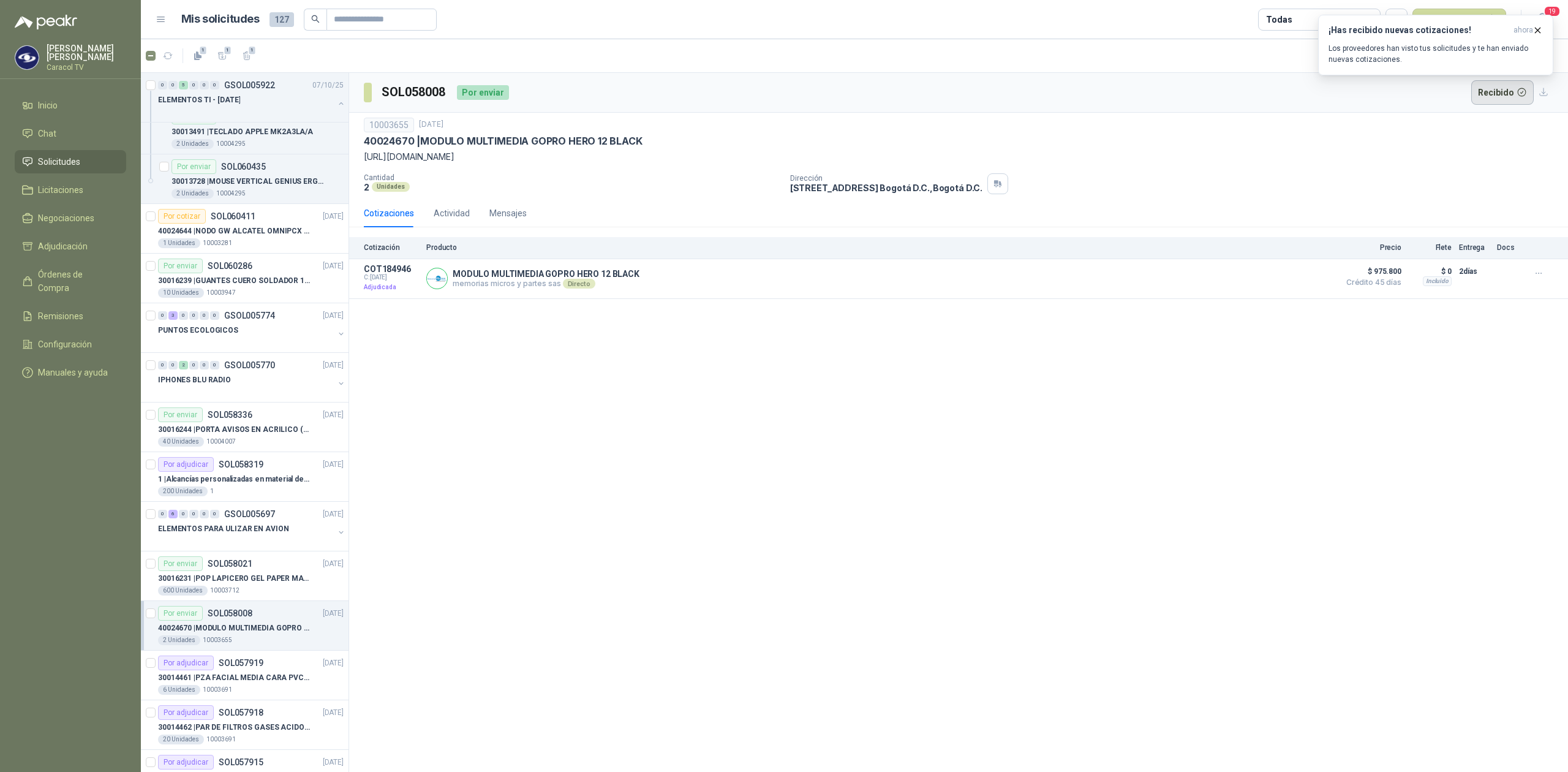
click at [1504, 89] on button "Recibido" at bounding box center [1502, 92] width 63 height 25
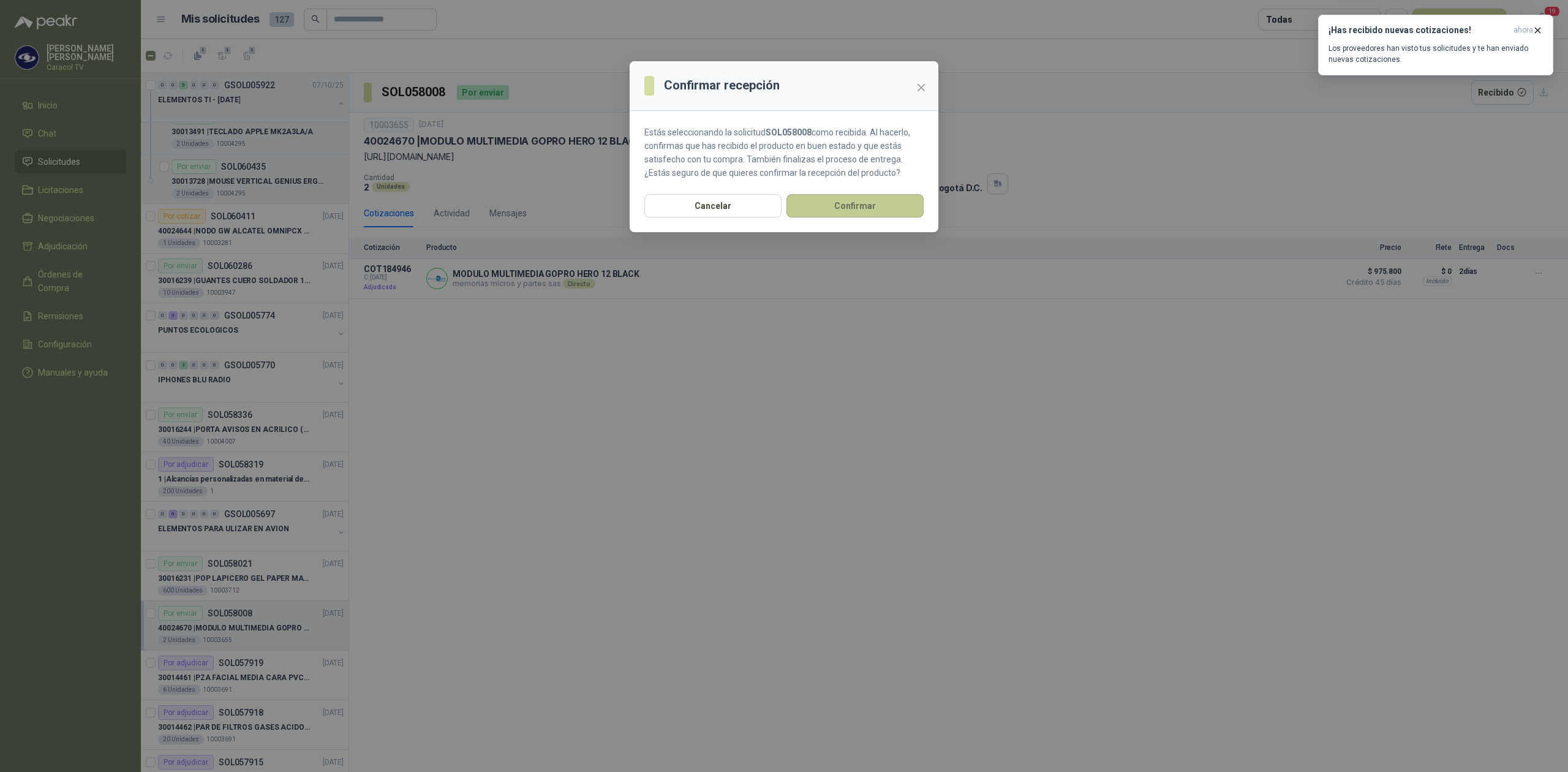
click at [866, 209] on button "Confirmar" at bounding box center [855, 205] width 138 height 23
